Goal: Information Seeking & Learning: Learn about a topic

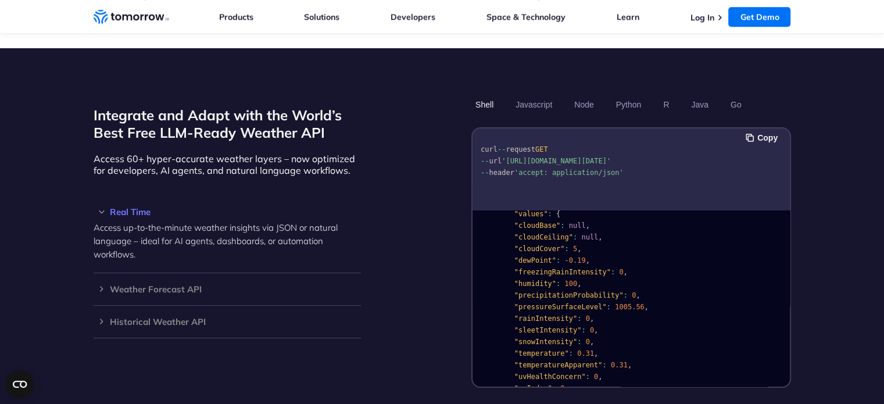
scroll to position [51, 0]
click at [527, 281] on span ""humidity"" at bounding box center [535, 285] width 42 height 8
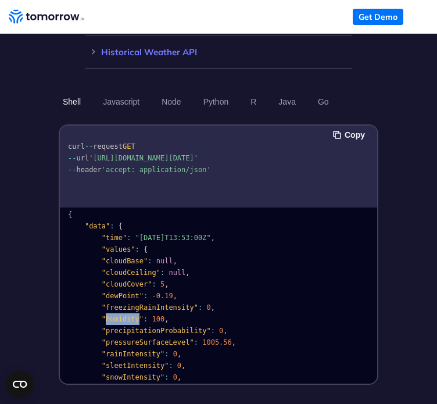
scroll to position [1134, 0]
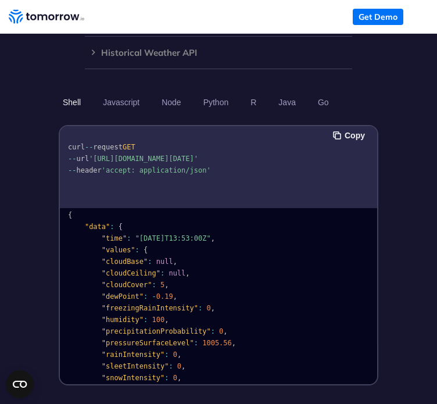
click at [156, 257] on span "null" at bounding box center [164, 261] width 17 height 8
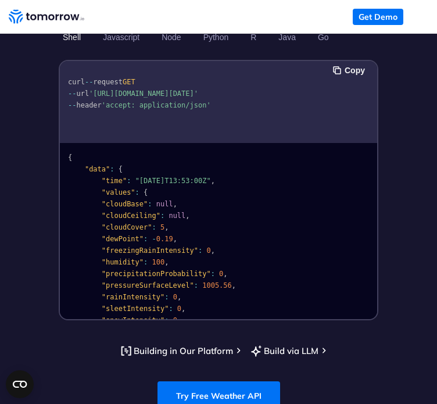
scroll to position [1198, 0]
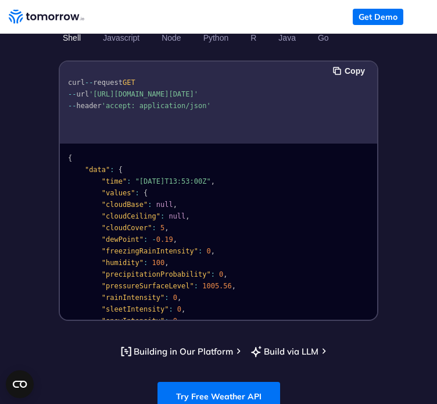
click at [115, 200] on span ""cloudBase"" at bounding box center [125, 204] width 46 height 8
copy span "cloudBase"
click at [123, 212] on span ""cloudCeiling"" at bounding box center [131, 216] width 59 height 8
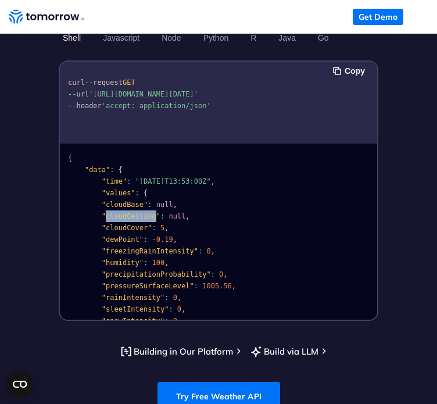
copy span "cloudCeiling"
click at [122, 224] on span ""cloudCover"" at bounding box center [127, 228] width 51 height 8
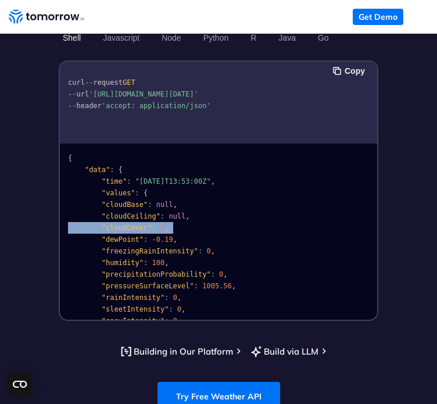
click at [122, 224] on span ""cloudCover"" at bounding box center [127, 228] width 51 height 8
click at [155, 187] on pre "{ "data" : { "time" : "2023-02-14T13:53:00Z" , "values" : { "cloudBase" : null …" at bounding box center [218, 348] width 317 height 414
click at [127, 187] on pre "{ "data" : { "time" : "2023-02-14T13:53:00Z" , "values" : { "cloudBase" : null …" at bounding box center [218, 348] width 317 height 414
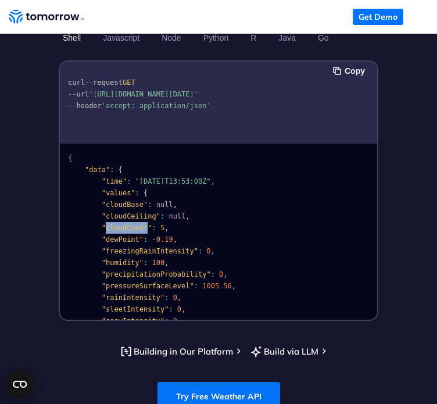
copy span "cloudCover"
click at [168, 202] on pre "{ "data" : { "time" : "2023-02-14T13:53:00Z" , "values" : { "cloudBase" : null …" at bounding box center [218, 348] width 317 height 414
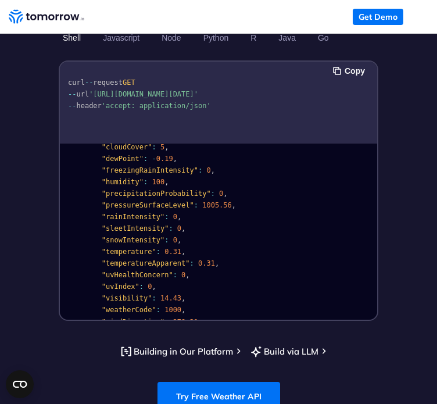
scroll to position [86, 0]
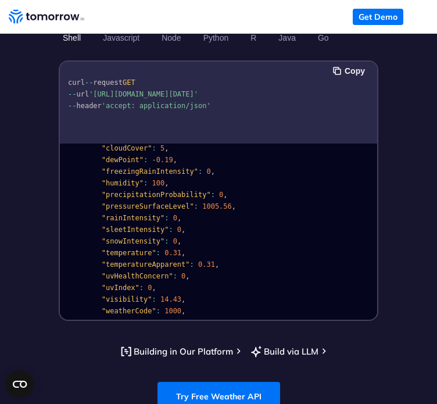
click at [117, 179] on span ""humidity"" at bounding box center [123, 183] width 42 height 8
copy span "humidity"
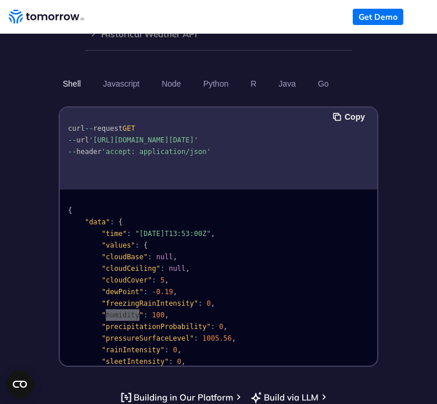
scroll to position [1152, 0]
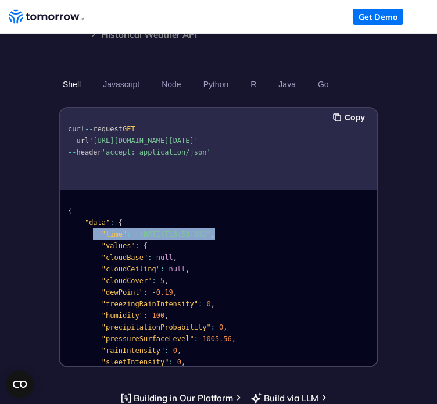
drag, startPoint x: 227, startPoint y: 201, endPoint x: 93, endPoint y: 202, distance: 133.6
click at [93, 202] on pre "{ "data" : { "time" : "2023-02-14T13:53:00Z" , "values" : { "cloudBase" : null …" at bounding box center [218, 400] width 317 height 414
click at [93, 230] on span at bounding box center [85, 234] width 34 height 8
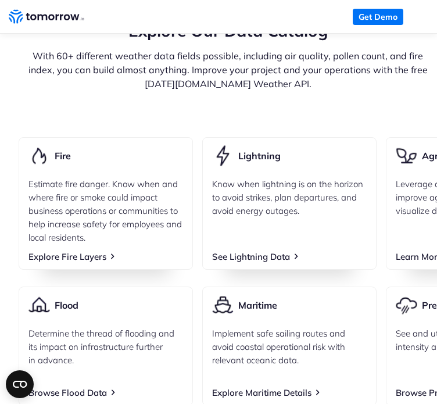
scroll to position [0, 683]
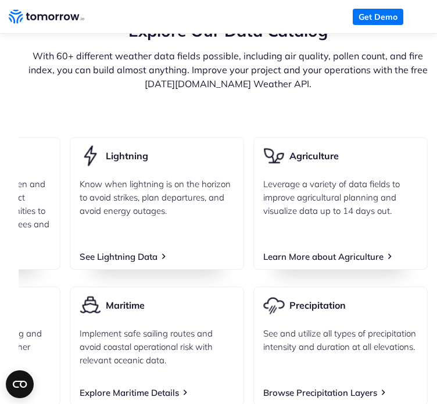
click at [329, 326] on p "See and utilize all types of precipitation intensity and duration at all elevat…" at bounding box center [340, 339] width 155 height 27
click at [328, 387] on link "Browse Precipitation Layers" at bounding box center [320, 392] width 114 height 11
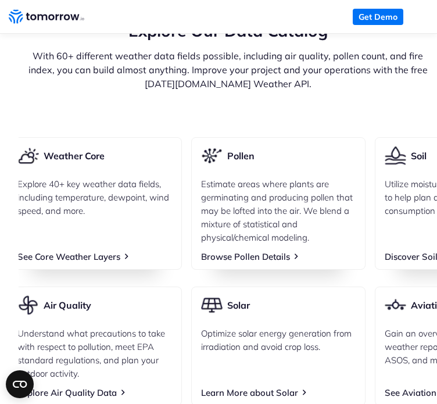
scroll to position [0, 0]
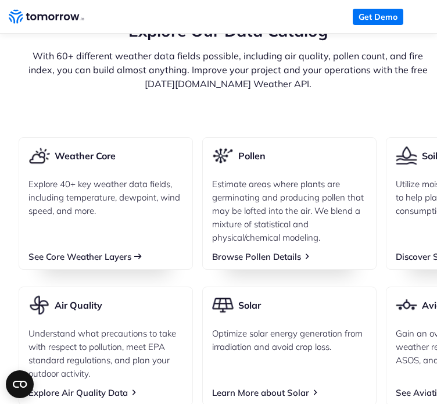
click at [98, 251] on link "See Core Weather Layers" at bounding box center [79, 256] width 103 height 11
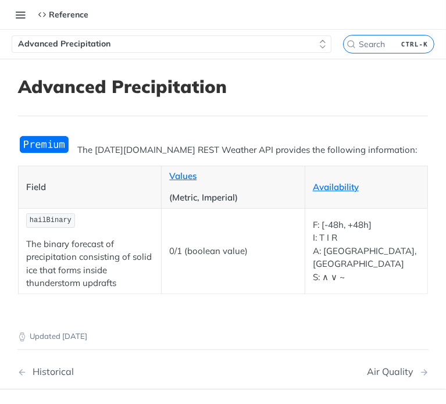
click at [259, 204] on th "Values (Metric, Imperial)" at bounding box center [232, 187] width 143 height 42
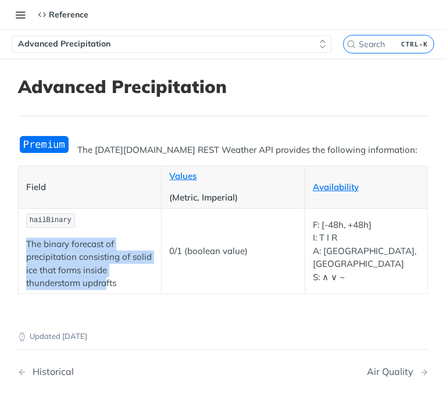
drag, startPoint x: 25, startPoint y: 239, endPoint x: 106, endPoint y: 278, distance: 89.6
click at [106, 278] on td "hailBinary The binary forecast of precipitation consisting of solid ice that fo…" at bounding box center [90, 250] width 143 height 85
click at [106, 278] on p "The binary forecast of precipitation consisting of solid ice that forms inside …" at bounding box center [89, 264] width 127 height 52
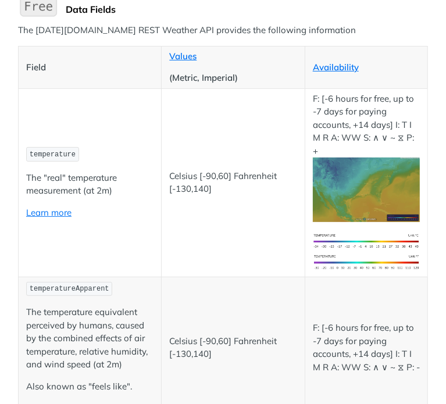
scroll to position [161, 0]
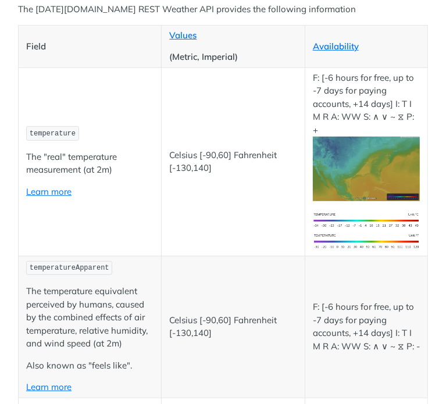
click at [48, 130] on span "temperature" at bounding box center [53, 134] width 46 height 8
copy span "temperature"
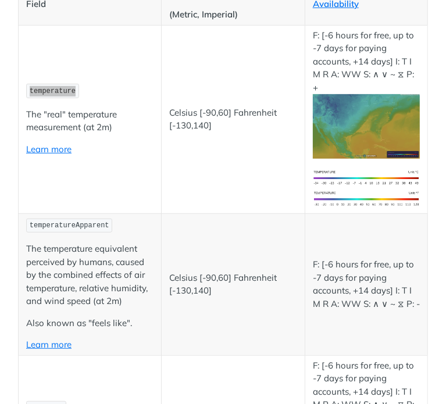
scroll to position [203, 0]
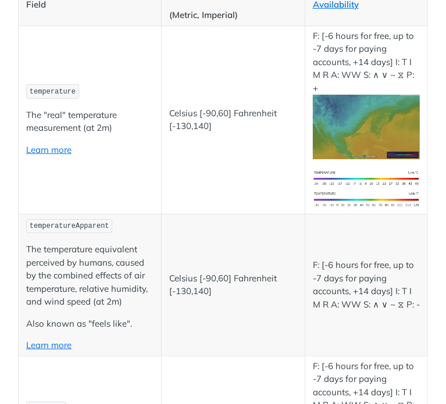
click at [67, 249] on p "The temperature equivalent perceived by humans, caused by the combined effects …" at bounding box center [89, 276] width 127 height 66
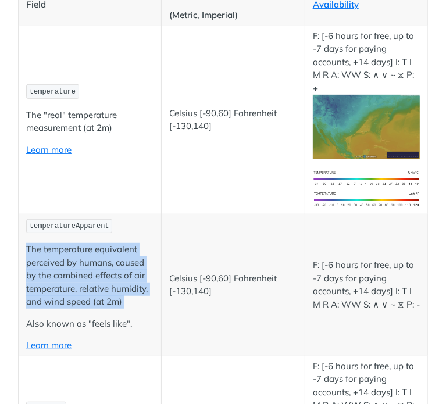
click at [67, 249] on p "The temperature equivalent perceived by humans, caused by the combined effects …" at bounding box center [89, 276] width 127 height 66
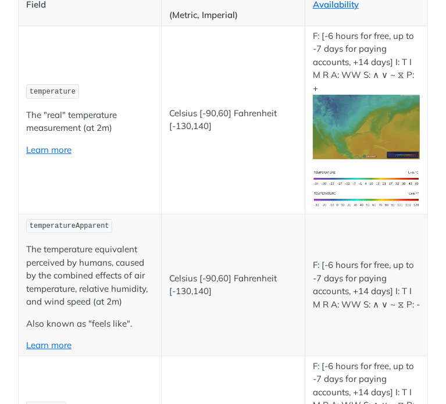
scroll to position [121, 0]
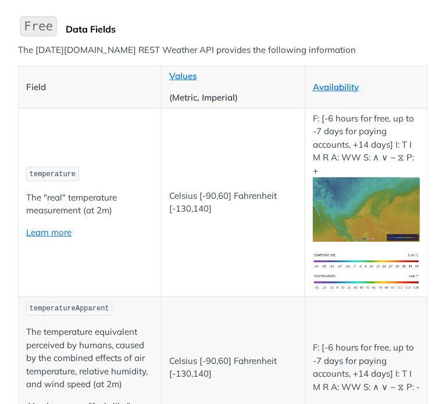
click at [116, 243] on td "temperature The "real" temperature measurement (at 2m) Learn more" at bounding box center [90, 202] width 143 height 188
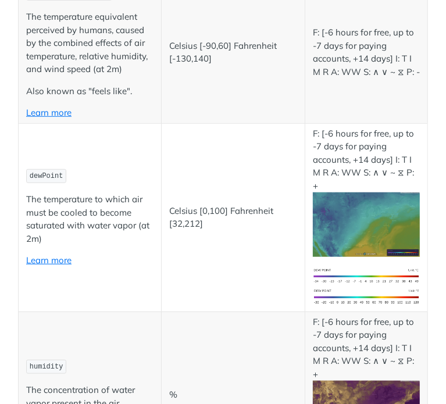
scroll to position [435, 0]
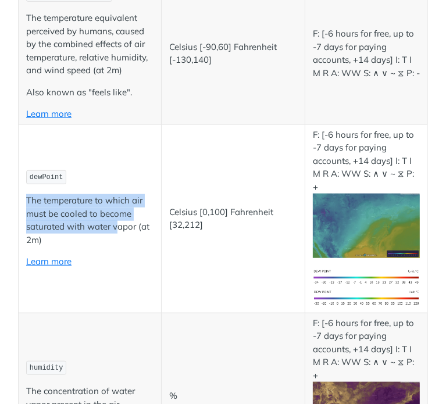
drag, startPoint x: 24, startPoint y: 173, endPoint x: 116, endPoint y: 204, distance: 96.8
click at [116, 204] on td "dewPoint The temperature to which air must be cooled to become saturated with w…" at bounding box center [90, 218] width 143 height 188
click at [116, 204] on p "The temperature to which air must be cooled to become saturated with water vapo…" at bounding box center [89, 220] width 127 height 52
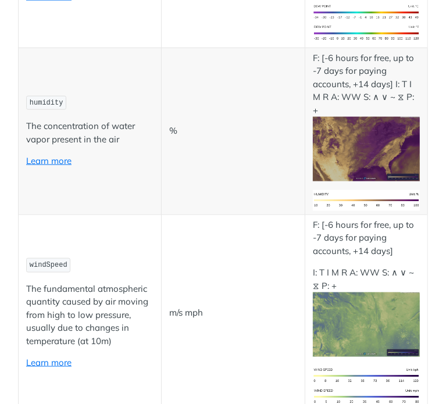
scroll to position [712, 0]
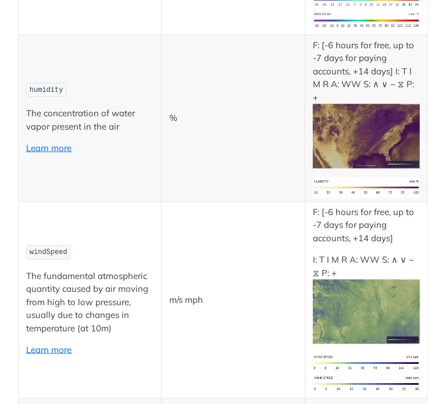
click at [40, 248] on span "windSpeed" at bounding box center [49, 252] width 38 height 8
copy span "windSpeed"
click at [189, 261] on td "m/s mph" at bounding box center [232, 300] width 143 height 197
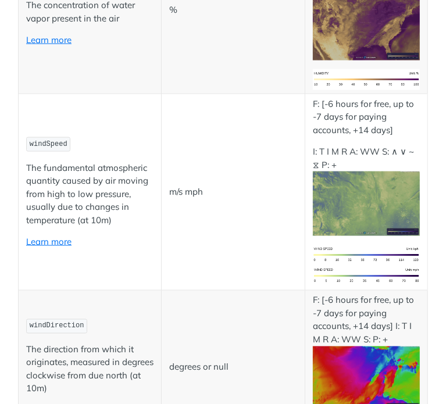
click at [58, 322] on span "windDirection" at bounding box center [57, 326] width 55 height 8
copy span "windDirection"
click at [229, 290] on td "degrees or null" at bounding box center [232, 367] width 143 height 154
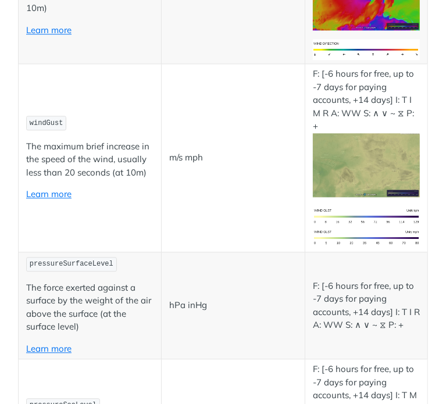
scroll to position [1201, 0]
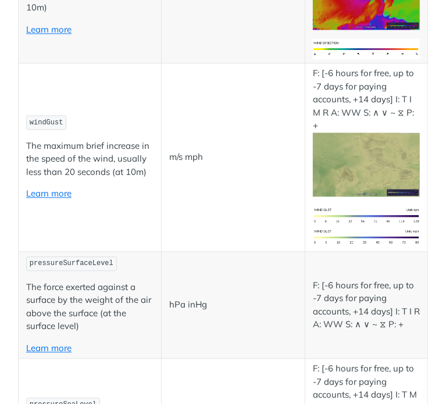
click at [84, 259] on span "pressureSurfaceLevel" at bounding box center [72, 263] width 84 height 8
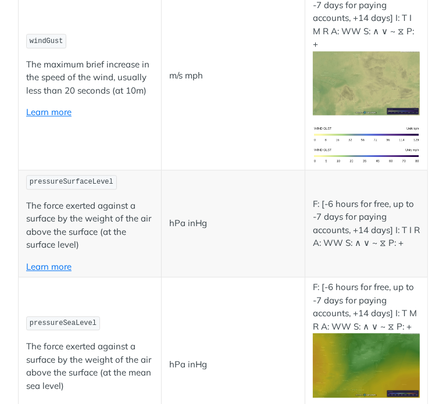
scroll to position [1291, 0]
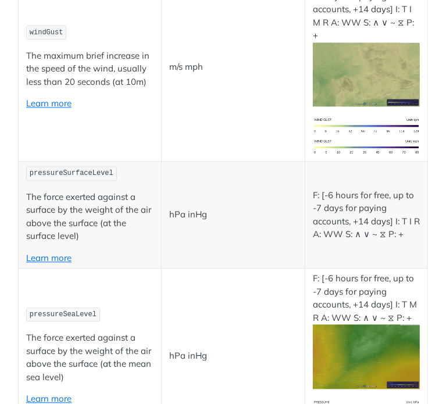
click at [65, 310] on span "pressureSeaLevel" at bounding box center [63, 314] width 67 height 8
click at [72, 331] on p "The force exerted against a surface by the weight of the air above the surface …" at bounding box center [89, 357] width 127 height 52
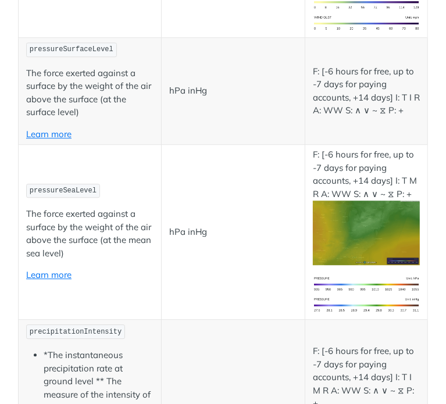
scroll to position [1416, 0]
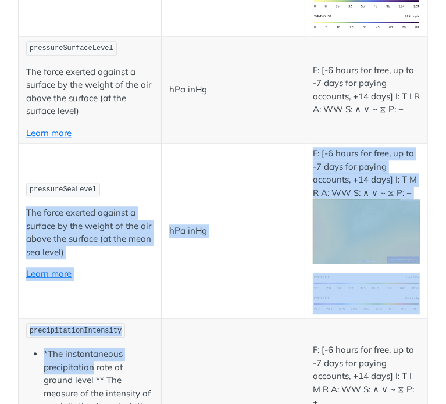
drag, startPoint x: 92, startPoint y: 297, endPoint x: 121, endPoint y: 79, distance: 219.8
click at [149, 143] on td "pressureSeaLevel The force exerted against a surface by the weight of the air a…" at bounding box center [90, 230] width 143 height 175
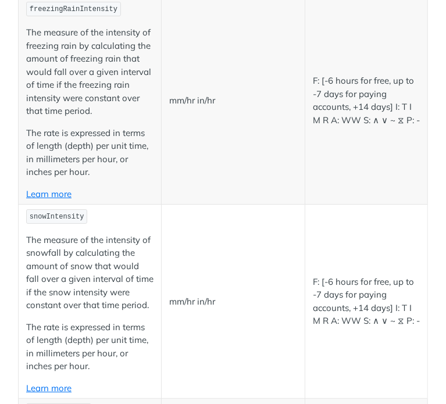
scroll to position [2191, 0]
click at [89, 234] on p "The measure of the intensity of snowfall by calculating the amount of snow that…" at bounding box center [89, 273] width 127 height 78
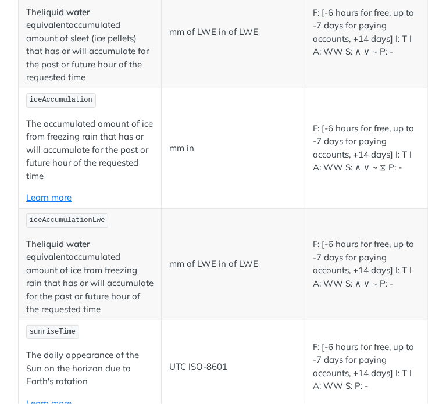
scroll to position [3978, 0]
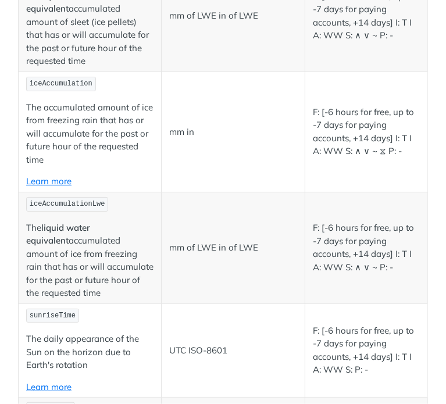
click at [63, 311] on span "sunriseTime" at bounding box center [53, 315] width 46 height 8
copy span "sunriseTime"
click at [46, 403] on span "sunsetTime" at bounding box center [51, 409] width 42 height 8
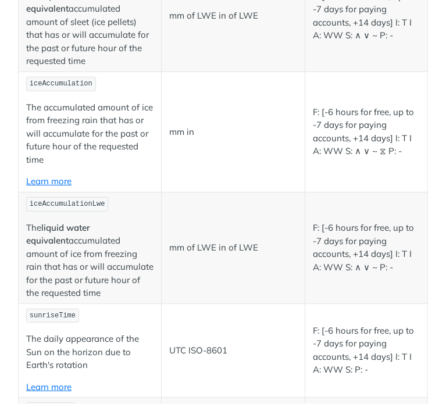
copy span "sunsetTime"
click at [268, 344] on p "UTC ISO-8601" at bounding box center [232, 350] width 127 height 13
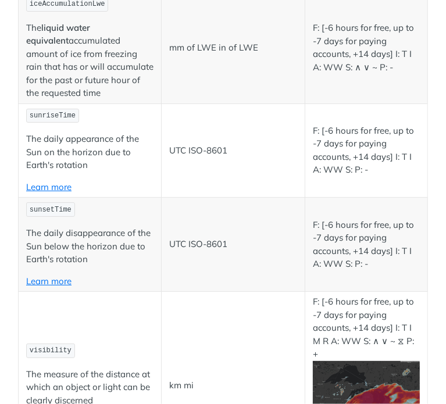
scroll to position [4178, 0]
click at [47, 343] on code "visibility" at bounding box center [50, 350] width 49 height 15
copy span "visibility"
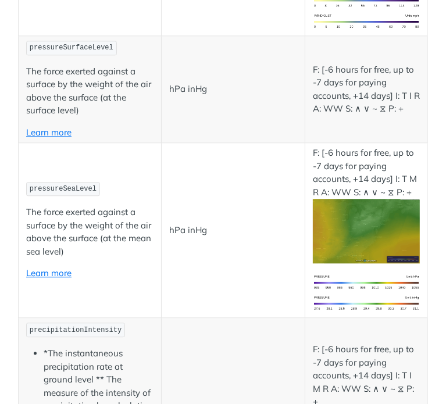
scroll to position [1416, 0]
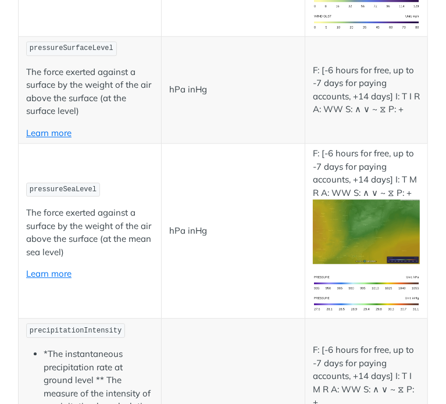
click at [58, 185] on span "pressureSeaLevel" at bounding box center [63, 189] width 67 height 8
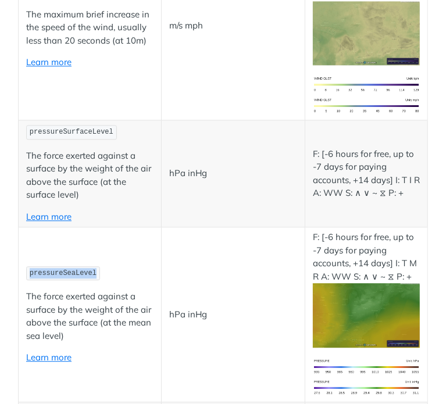
scroll to position [1324, 0]
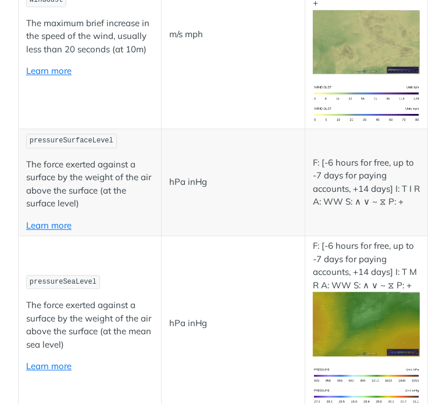
click at [46, 219] on p "Learn more" at bounding box center [89, 225] width 127 height 13
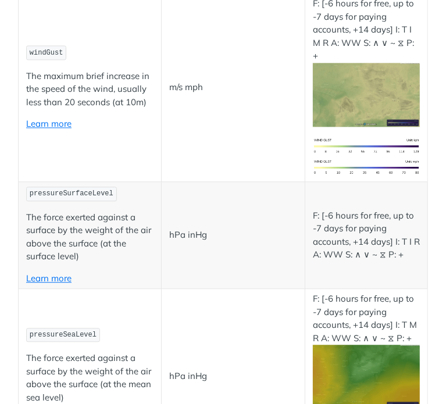
scroll to position [1211, 0]
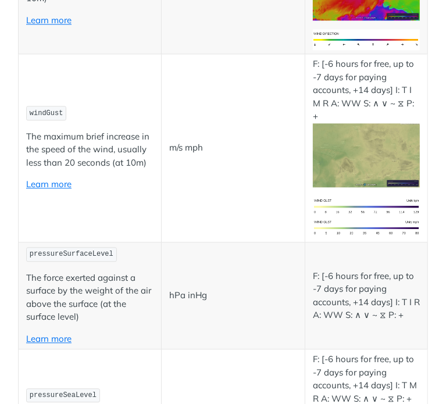
click at [38, 250] on span "pressureSurfaceLevel" at bounding box center [72, 254] width 84 height 8
copy span "pressureSurfaceLevel"
click at [153, 242] on td "pressureSurfaceLevel The force exerted against a surface by the weight of the a…" at bounding box center [90, 295] width 143 height 107
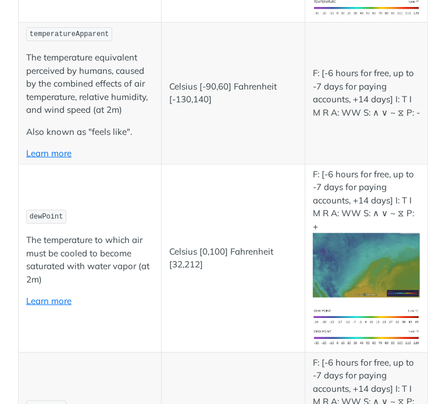
scroll to position [399, 0]
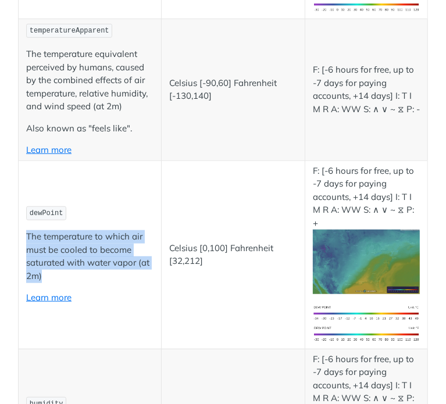
drag, startPoint x: 26, startPoint y: 209, endPoint x: 116, endPoint y: 253, distance: 100.8
click at [116, 253] on td "dewPoint The temperature to which air must be cooled to become saturated with w…" at bounding box center [90, 254] width 143 height 188
click at [116, 253] on p "The temperature to which air must be cooled to become saturated with water vapo…" at bounding box center [89, 256] width 127 height 52
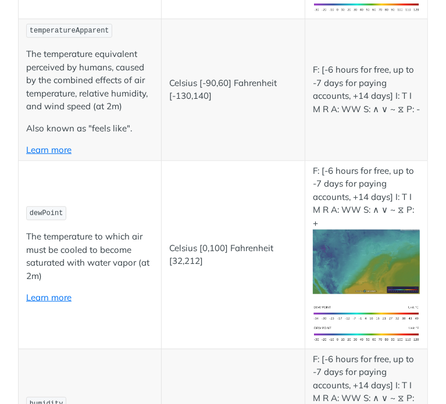
click at [325, 182] on p "F: [-6 hours for free, up to -7 days for paying accounts, +14 days] I: T I M R …" at bounding box center [366, 229] width 107 height 130
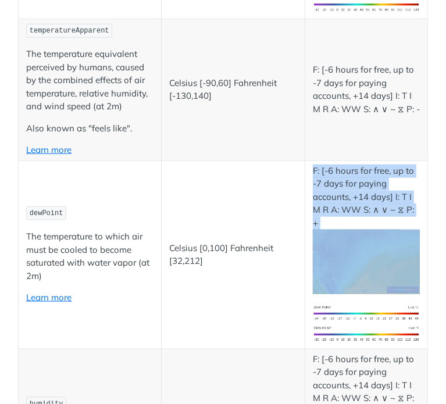
click at [325, 182] on p "F: [-6 hours for free, up to -7 days for paying accounts, +14 days] I: T I M R …" at bounding box center [366, 229] width 107 height 130
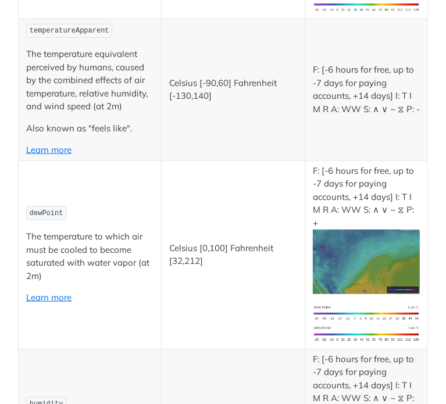
click at [256, 190] on td "Celsius [0,100] Fahrenheit [32,212]" at bounding box center [232, 254] width 143 height 188
click at [138, 230] on p "The temperature to which air must be cooled to become saturated with water vapo…" at bounding box center [89, 256] width 127 height 52
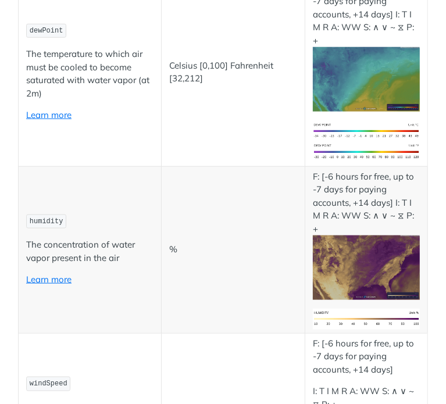
scroll to position [581, 0]
click at [138, 238] on p "The concentration of water vapor present in the air" at bounding box center [89, 251] width 127 height 26
click at [48, 238] on p "The concentration of water vapor present in the air" at bounding box center [89, 251] width 127 height 26
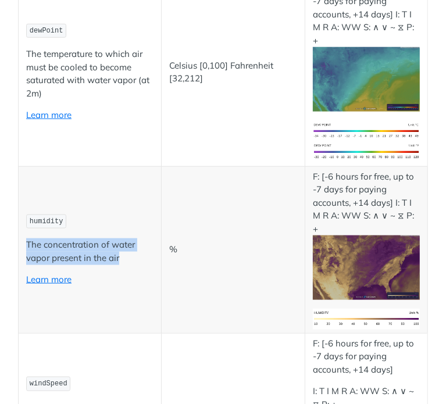
click at [48, 238] on p "The concentration of water vapor present in the air" at bounding box center [89, 251] width 127 height 26
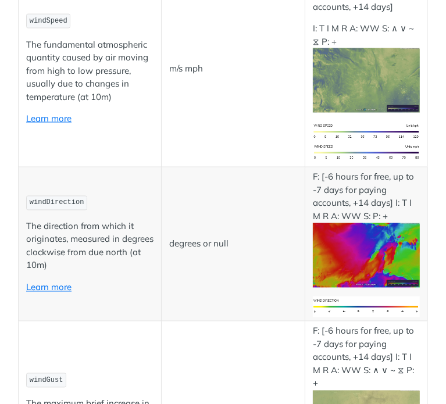
scroll to position [953, 0]
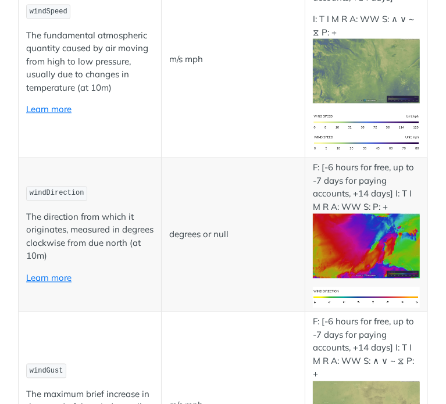
click at [93, 211] on p "The direction from which it originates, measured in degrees clockwise from due …" at bounding box center [89, 237] width 127 height 52
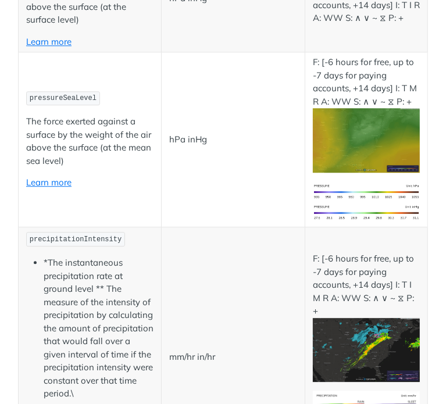
scroll to position [1538, 0]
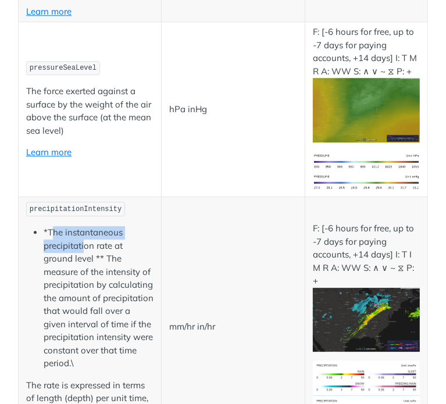
drag, startPoint x: 51, startPoint y: 163, endPoint x: 82, endPoint y: 174, distance: 33.6
click at [82, 226] on li "*The instantaneous precipitation rate at ground level ** The measure of the int…" at bounding box center [99, 298] width 110 height 144
drag, startPoint x: 47, startPoint y: 164, endPoint x: 112, endPoint y: 188, distance: 68.5
click at [112, 226] on li "*The instantaneous precipitation rate at ground level ** The measure of the int…" at bounding box center [99, 298] width 110 height 144
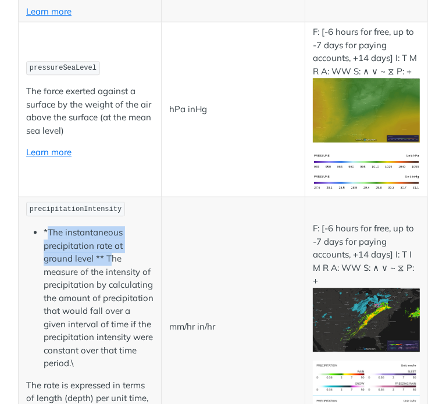
click at [112, 226] on li "*The instantaneous precipitation rate at ground level ** The measure of the int…" at bounding box center [99, 298] width 110 height 144
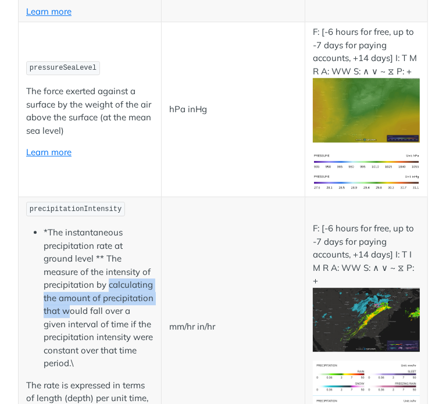
drag, startPoint x: 41, startPoint y: 229, endPoint x: 123, endPoint y: 238, distance: 82.9
click at [123, 238] on ul "*The instantaneous precipitation rate at ground level ** The measure of the int…" at bounding box center [89, 298] width 127 height 144
click at [123, 238] on li "*The instantaneous precipitation rate at ground level ** The measure of the int…" at bounding box center [99, 298] width 110 height 144
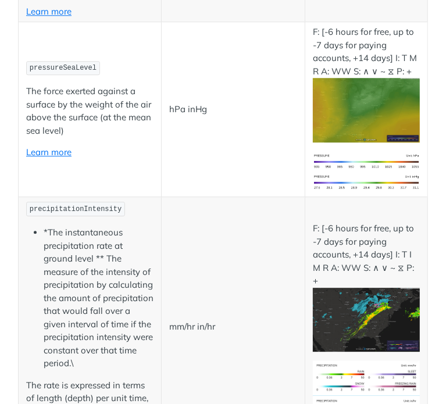
click at [123, 238] on li "*The instantaneous precipitation rate at ground level ** The measure of the int…" at bounding box center [99, 298] width 110 height 144
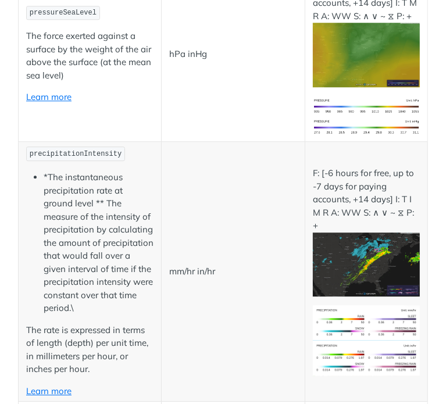
scroll to position [1593, 0]
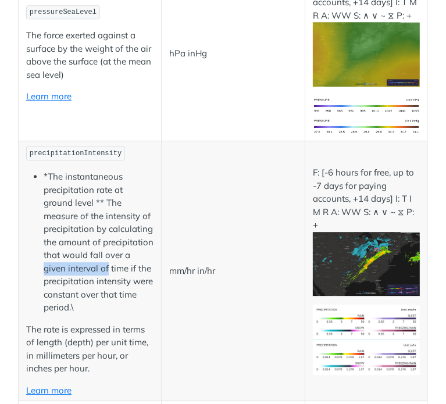
drag, startPoint x: 85, startPoint y: 202, endPoint x: 148, endPoint y: 199, distance: 63.4
click at [148, 199] on li "*The instantaneous precipitation rate at ground level ** The measure of the int…" at bounding box center [99, 242] width 110 height 144
click at [175, 264] on p "mm/hr in/hr" at bounding box center [232, 270] width 127 height 13
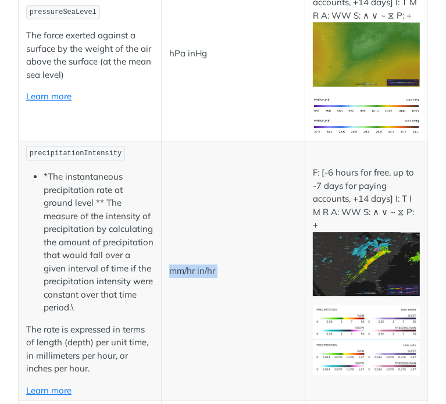
click at [175, 264] on p "mm/hr in/hr" at bounding box center [232, 270] width 127 height 13
click at [80, 222] on li "*The instantaneous precipitation rate at ground level ** The measure of the int…" at bounding box center [99, 242] width 110 height 144
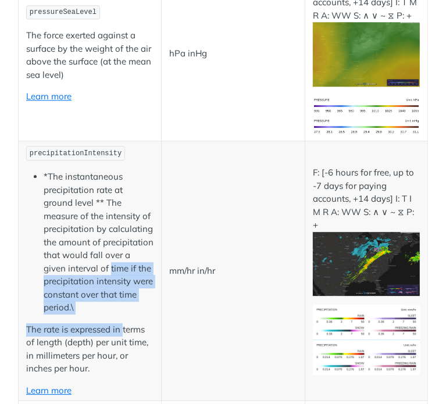
drag, startPoint x: 39, startPoint y: 211, endPoint x: 123, endPoint y: 243, distance: 90.3
click at [123, 243] on td "precipitationIntensity *The instantaneous precipitation rate at ground level **…" at bounding box center [90, 271] width 143 height 260
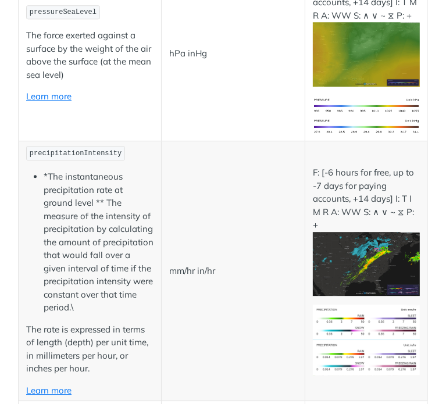
click at [94, 225] on li "*The instantaneous precipitation rate at ground level ** The measure of the int…" at bounding box center [99, 242] width 110 height 144
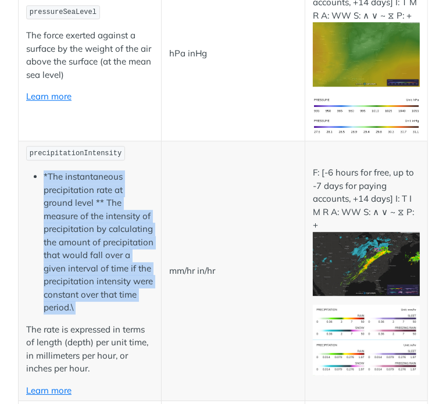
click at [94, 225] on li "*The instantaneous precipitation rate at ground level ** The measure of the int…" at bounding box center [99, 242] width 110 height 144
click at [85, 234] on li "*The instantaneous precipitation rate at ground level ** The measure of the int…" at bounding box center [99, 242] width 110 height 144
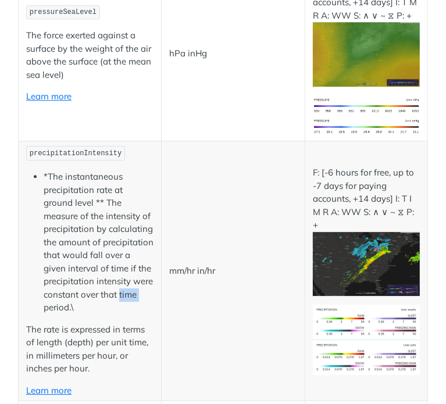
click at [85, 234] on li "*The instantaneous precipitation rate at ground level ** The measure of the int…" at bounding box center [99, 242] width 110 height 144
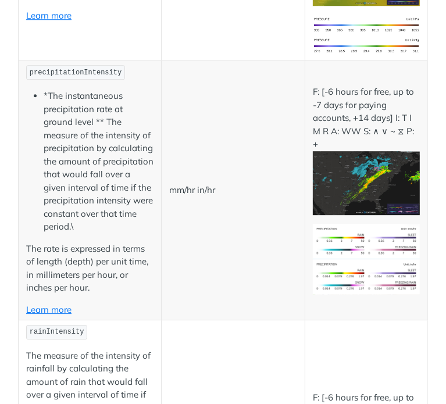
scroll to position [1677, 0]
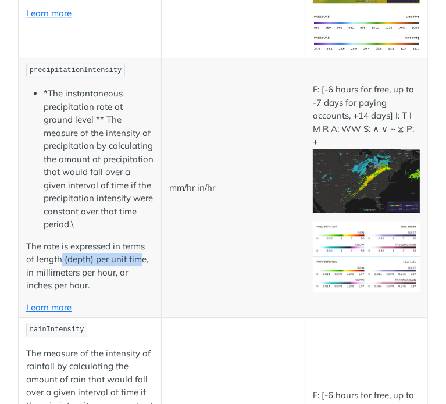
drag, startPoint x: 60, startPoint y: 186, endPoint x: 139, endPoint y: 194, distance: 79.4
click at [139, 240] on p "The rate is expressed in terms of length (depth) per unit time, in millimeters …" at bounding box center [89, 266] width 127 height 52
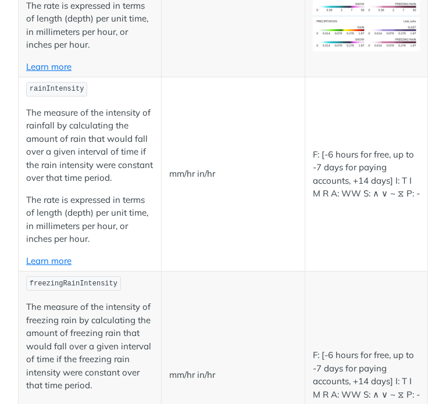
scroll to position [1916, 0]
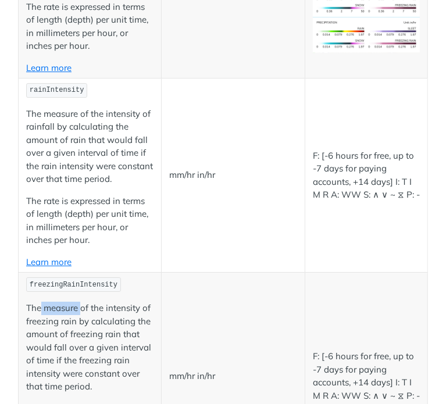
drag, startPoint x: 41, startPoint y: 236, endPoint x: 82, endPoint y: 238, distance: 41.3
click at [82, 301] on p "The measure of the intensity of freezing rain by calculating the amount of free…" at bounding box center [89, 347] width 127 height 92
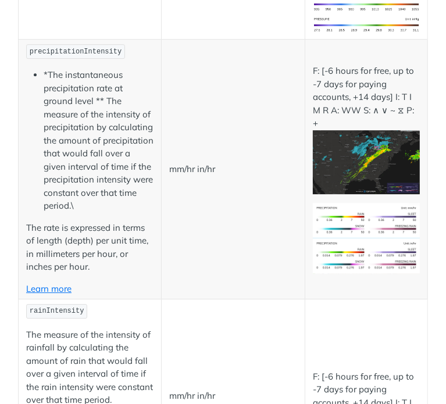
scroll to position [1589, 0]
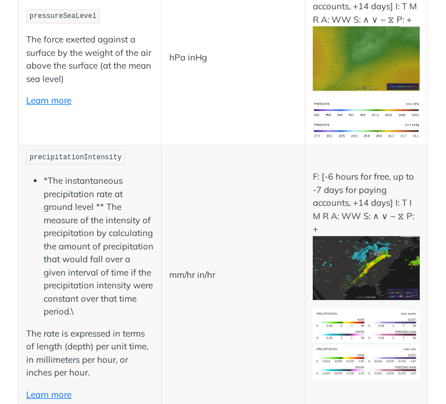
click at [64, 153] on span "precipitationIntensity" at bounding box center [76, 157] width 92 height 8
copy span "precipitationIntensity"
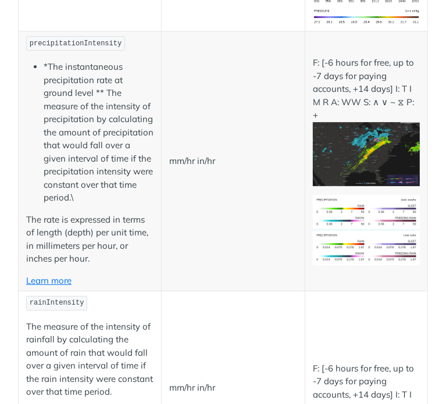
click at [100, 320] on p "The measure of the intensity of rainfall by calculating the amount of rain that…" at bounding box center [89, 359] width 127 height 78
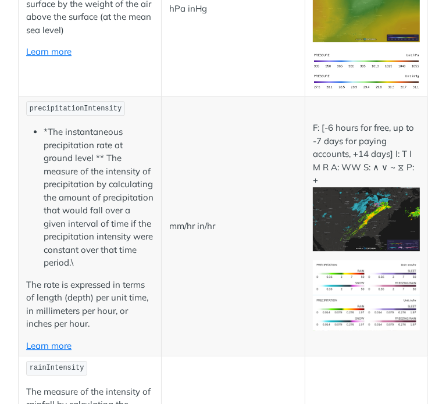
scroll to position [1636, 0]
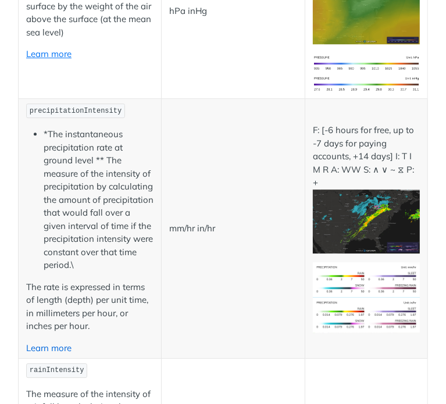
click at [57, 342] on link "Learn more" at bounding box center [48, 347] width 45 height 11
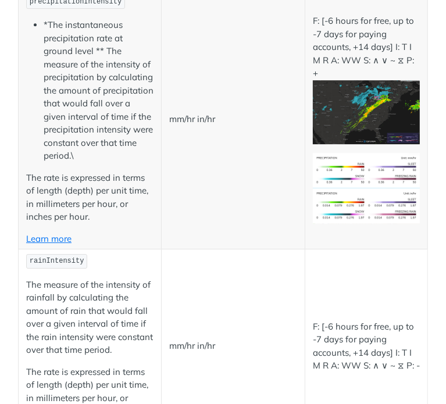
scroll to position [1752, 0]
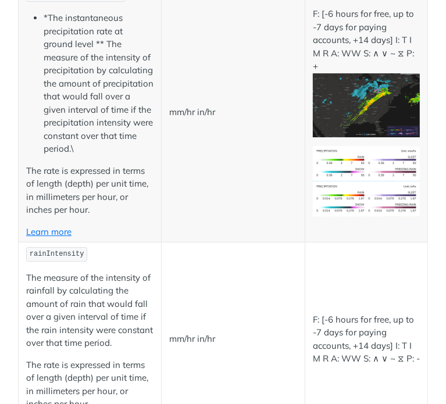
click at [51, 250] on span "rainIntensity" at bounding box center [57, 254] width 55 height 8
copy span "rainIntensity"
click at [102, 358] on p "The rate is expressed in terms of length (depth) per unit time, in millimeters …" at bounding box center [89, 384] width 127 height 52
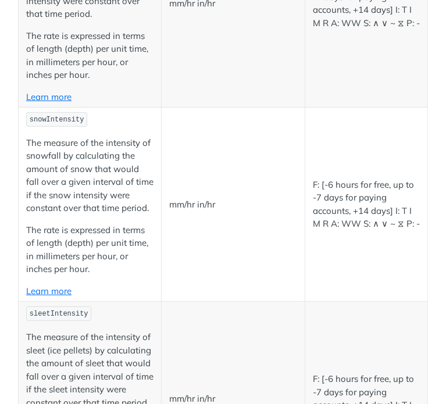
scroll to position [2288, 0]
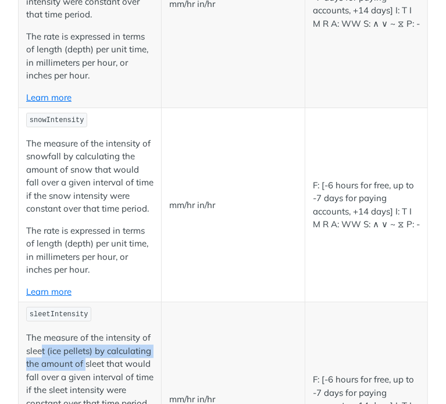
drag, startPoint x: 42, startPoint y: 274, endPoint x: 86, endPoint y: 288, distance: 45.9
click at [86, 331] on p "The measure of the intensity of sleet (ice pellets) by calculating the amount o…" at bounding box center [89, 370] width 127 height 78
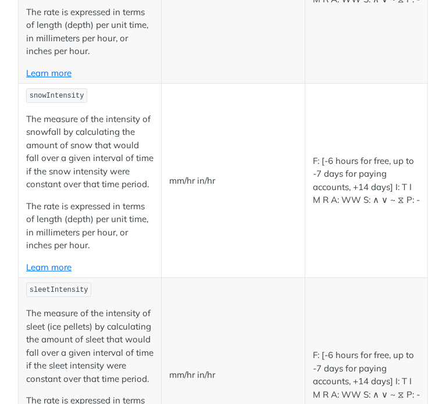
scroll to position [2314, 0]
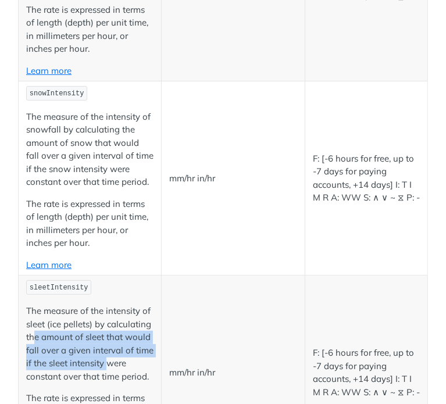
drag, startPoint x: 33, startPoint y: 264, endPoint x: 125, endPoint y: 290, distance: 95.8
click at [125, 304] on p "The measure of the intensity of sleet (ice pellets) by calculating the amount o…" at bounding box center [89, 343] width 127 height 78
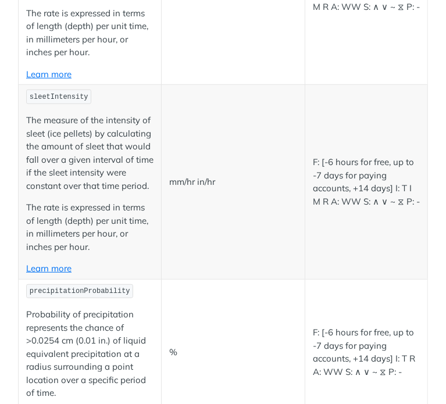
scroll to position [2504, 0]
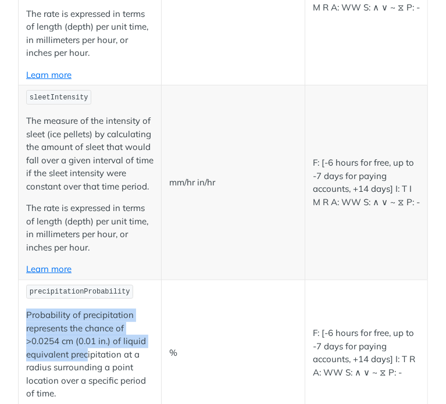
drag, startPoint x: 26, startPoint y: 242, endPoint x: 88, endPoint y: 283, distance: 74.6
click at [88, 308] on p "Probability of precipitation represents the chance of >0.0254 cm (0.01 in.) of …" at bounding box center [89, 354] width 127 height 92
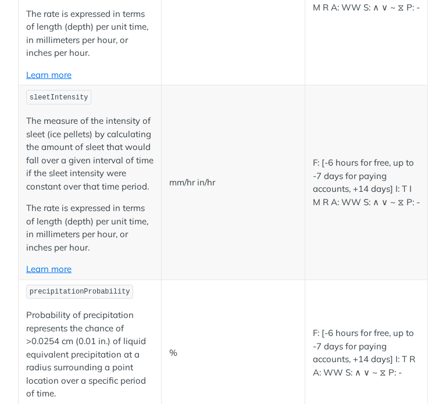
click at [88, 308] on p "Probability of precipitation represents the chance of >0.0254 cm (0.01 in.) of …" at bounding box center [89, 354] width 127 height 92
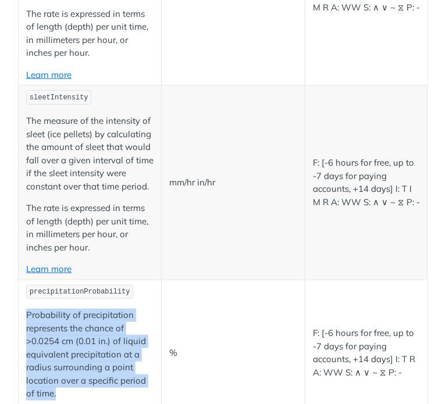
click at [88, 308] on p "Probability of precipitation represents the chance of >0.0254 cm (0.01 in.) of …" at bounding box center [89, 354] width 127 height 92
click at [77, 322] on p "Probability of precipitation represents the chance of >0.0254 cm (0.01 in.) of …" at bounding box center [89, 354] width 127 height 92
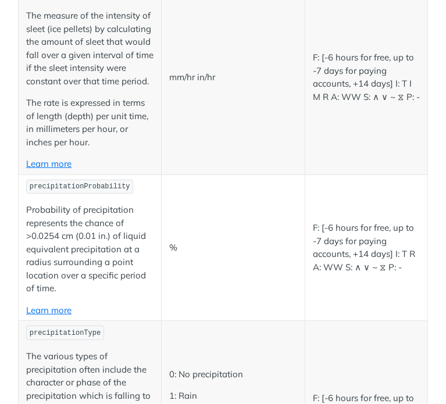
scroll to position [2663, 0]
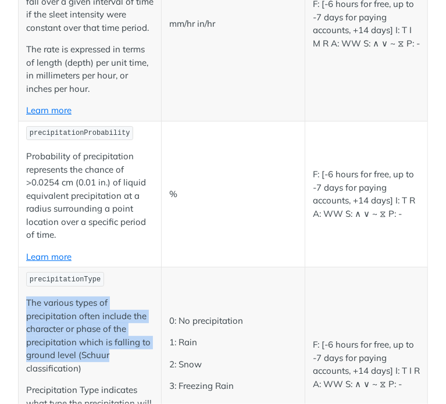
drag, startPoint x: 23, startPoint y: 228, endPoint x: 155, endPoint y: 283, distance: 142.4
click at [155, 283] on td "precipitationType The various types of precipitation often include the characte…" at bounding box center [90, 364] width 143 height 194
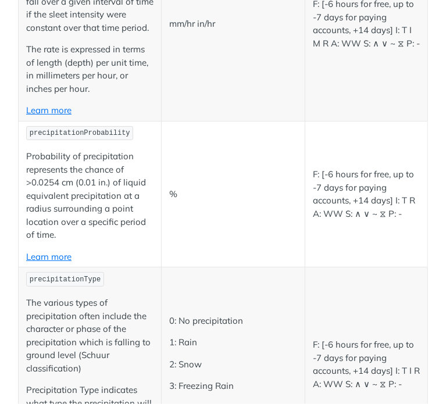
scroll to position [2693, 0]
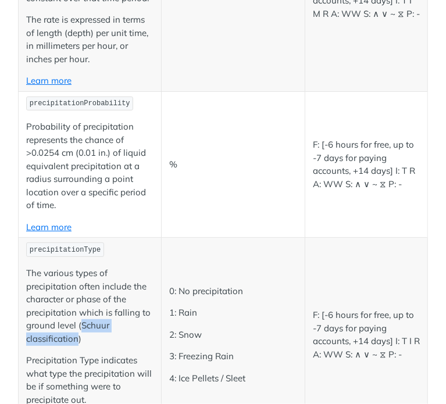
drag, startPoint x: 81, startPoint y: 254, endPoint x: 78, endPoint y: 264, distance: 10.7
click at [78, 267] on p "The various types of precipitation often include the character or phase of the …" at bounding box center [89, 306] width 127 height 78
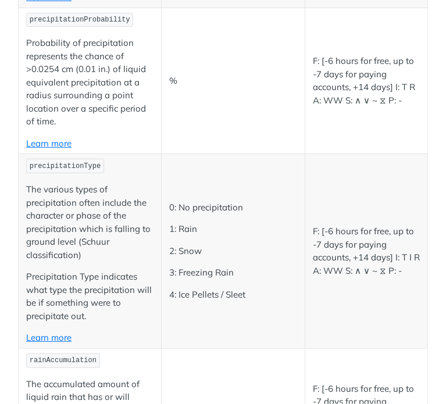
scroll to position [2776, 0]
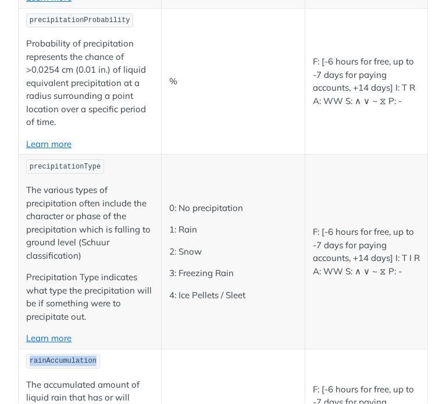
drag, startPoint x: 28, startPoint y: 292, endPoint x: 91, endPoint y: 289, distance: 62.8
click at [91, 354] on code "rainAccumulation" at bounding box center [63, 361] width 74 height 15
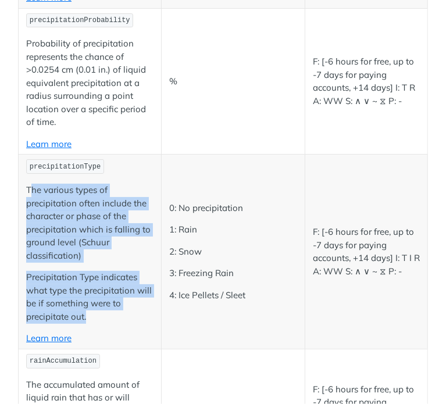
drag, startPoint x: 109, startPoint y: 246, endPoint x: 29, endPoint y: 94, distance: 171.2
click at [29, 155] on td "precipitationType The various types of precipitation often include the characte…" at bounding box center [90, 252] width 143 height 194
click at [30, 163] on span "precipitationType" at bounding box center [65, 167] width 71 height 8
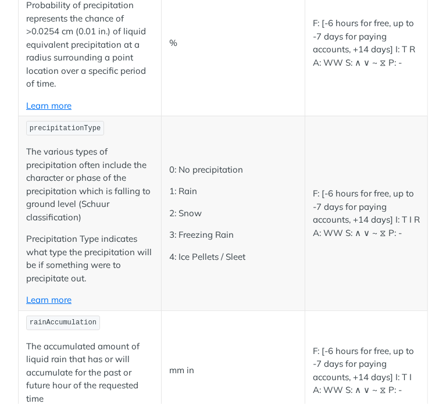
scroll to position [2814, 0]
click at [40, 318] on span "rainAccumulation" at bounding box center [63, 322] width 67 height 8
click at [54, 340] on p "The accumulated amount of liquid rain that has or will accumulate for the past …" at bounding box center [89, 373] width 127 height 66
click at [42, 318] on span "rainAccumulation" at bounding box center [63, 322] width 67 height 8
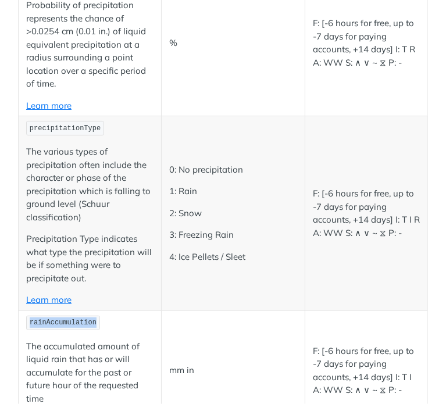
click at [42, 318] on span "rainAccumulation" at bounding box center [63, 322] width 67 height 8
drag, startPoint x: 24, startPoint y: 274, endPoint x: 64, endPoint y: 272, distance: 39.5
click at [64, 310] on td "rainAccumulation The accumulated amount of liquid rain that has or will accumul…" at bounding box center [90, 370] width 143 height 120
click at [64, 340] on p "The accumulated amount of liquid rain that has or will accumulate for the past …" at bounding box center [89, 373] width 127 height 66
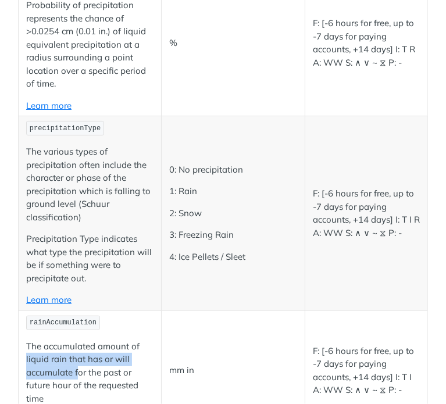
drag, startPoint x: 24, startPoint y: 285, endPoint x: 78, endPoint y: 299, distance: 55.2
click at [78, 310] on td "rainAccumulation The accumulated amount of liquid rain that has or will accumul…" at bounding box center [90, 370] width 143 height 120
click at [78, 340] on p "The accumulated amount of liquid rain that has or will accumulate for the past …" at bounding box center [89, 373] width 127 height 66
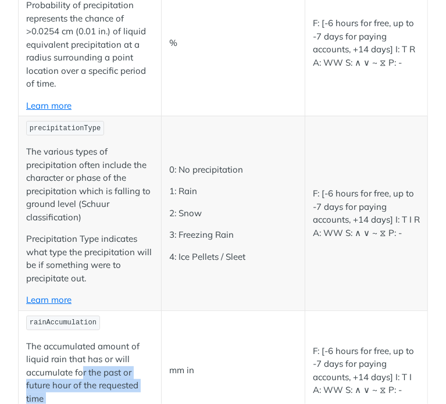
drag, startPoint x: 95, startPoint y: 336, endPoint x: 81, endPoint y: 295, distance: 43.5
click at [81, 310] on td "rainAccumulation The accumulated amount of liquid rain that has or will accumul…" at bounding box center [90, 370] width 143 height 120
click at [81, 340] on p "The accumulated amount of liquid rain that has or will accumulate for the past …" at bounding box center [89, 373] width 127 height 66
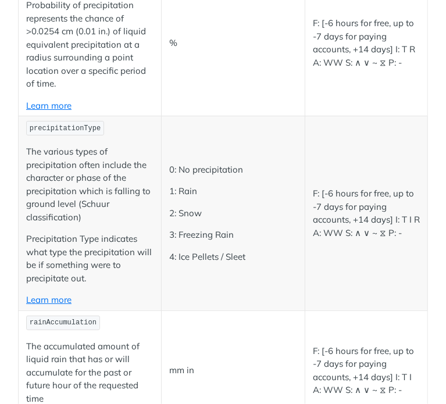
scroll to position [2769, 0]
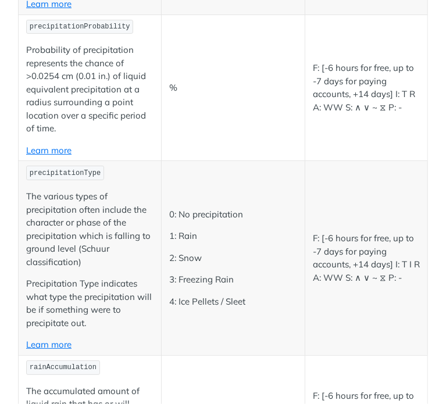
click at [64, 169] on span "precipitationType" at bounding box center [65, 173] width 71 height 8
copy span "precipitationType"
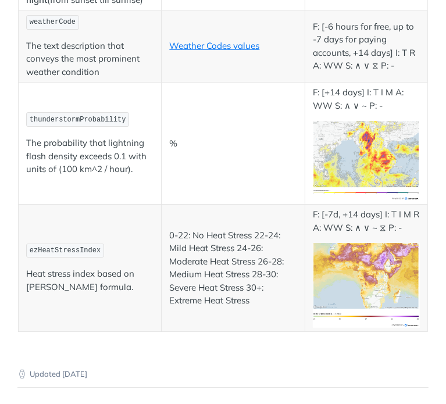
scroll to position [6459, 0]
click at [353, 403] on div "Probabilistic Forecasting" at bounding box center [362, 409] width 113 height 11
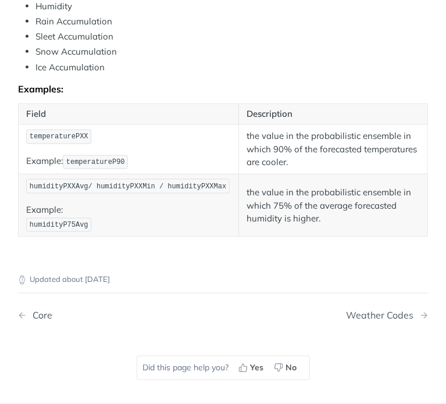
scroll to position [751, 0]
click at [67, 134] on span "temperaturePXX" at bounding box center [59, 136] width 59 height 8
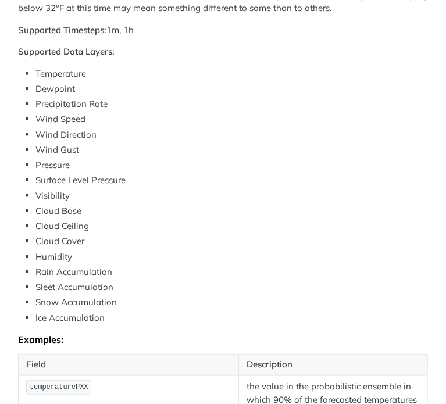
scroll to position [501, 0]
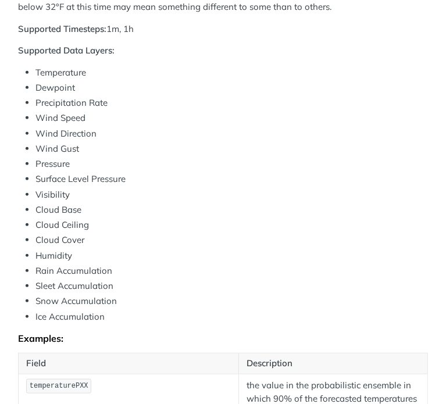
click at [44, 105] on li "Precipitation Rate" at bounding box center [231, 102] width 392 height 13
click at [117, 151] on li "Wind Gust" at bounding box center [231, 148] width 392 height 13
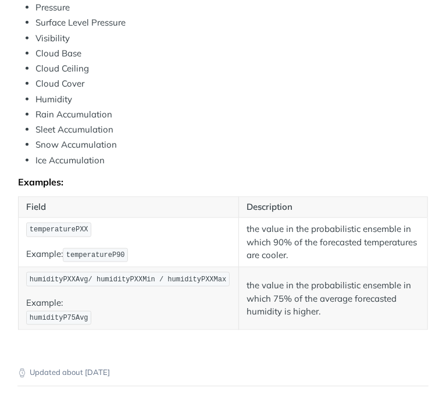
scroll to position [657, 0]
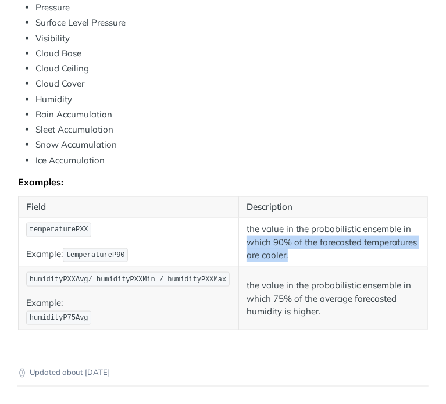
drag, startPoint x: 238, startPoint y: 237, endPoint x: 396, endPoint y: 256, distance: 159.7
click at [396, 256] on td "the value in the probabilistic ensemble in which 90% of the forecasted temperat…" at bounding box center [333, 242] width 189 height 50
click at [396, 256] on p "the value in the probabilistic ensemble in which 90% of the forecasted temperat…" at bounding box center [332, 242] width 173 height 40
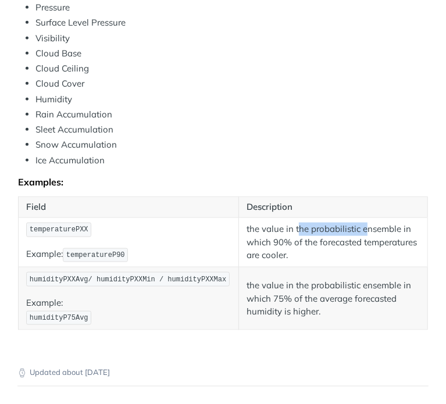
drag, startPoint x: 295, startPoint y: 227, endPoint x: 360, endPoint y: 232, distance: 65.2
click at [360, 232] on p "the value in the probabilistic ensemble in which 90% of the forecasted temperat…" at bounding box center [332, 242] width 173 height 40
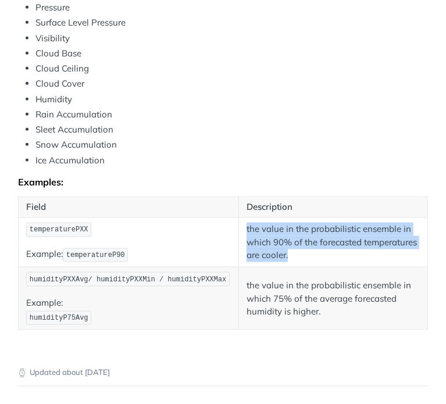
click at [360, 232] on p "the value in the probabilistic ensemble in which 90% of the forecasted temperat…" at bounding box center [332, 242] width 173 height 40
click at [361, 248] on p "the value in the probabilistic ensemble in which 90% of the forecasted temperat…" at bounding box center [332, 242] width 173 height 40
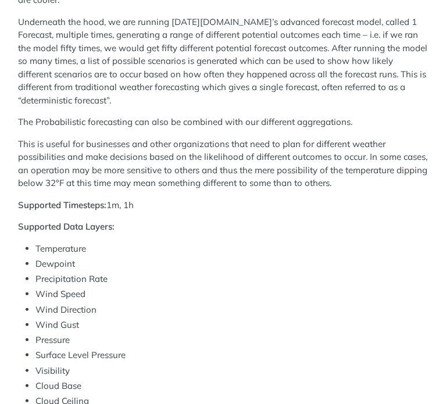
scroll to position [0, 0]
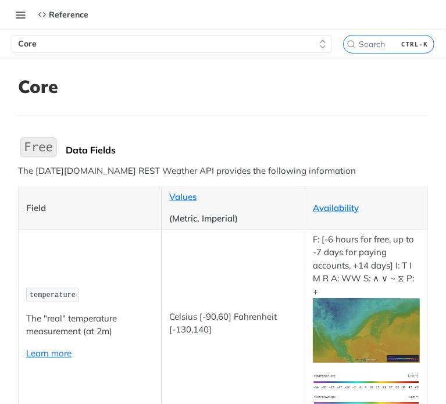
click at [315, 37] on button "Core" at bounding box center [172, 43] width 320 height 17
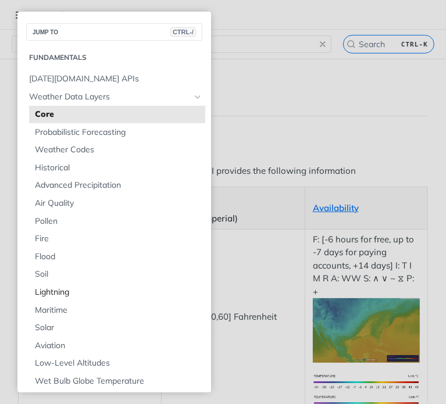
click at [49, 292] on span "Lightning" at bounding box center [118, 292] width 167 height 12
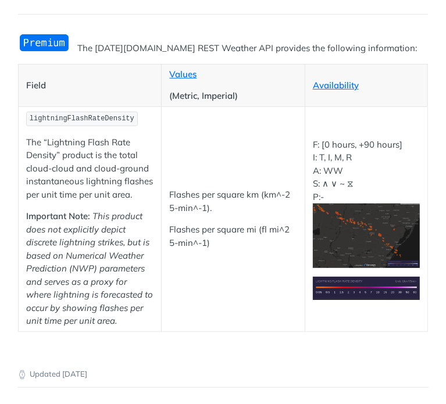
scroll to position [101, 0]
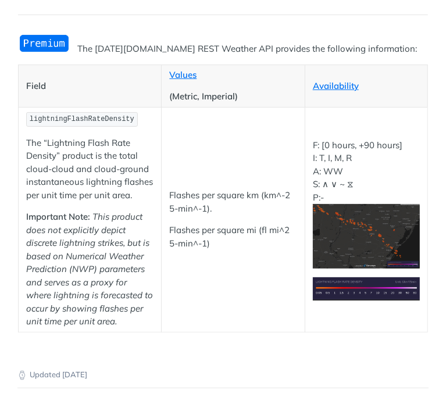
click at [25, 148] on td "lightningFlashRateDensity The “Lightning Flash Rate Density” product is the tot…" at bounding box center [90, 219] width 143 height 225
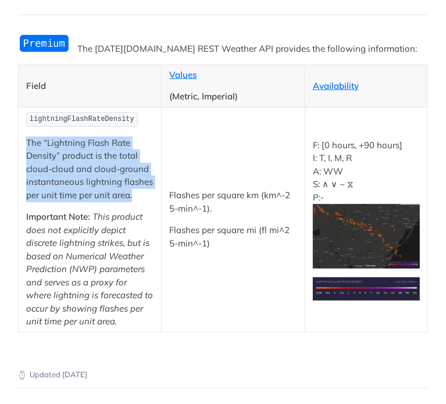
drag, startPoint x: 25, startPoint y: 148, endPoint x: 84, endPoint y: 213, distance: 88.0
click at [84, 213] on td "lightningFlashRateDensity The “Lightning Flash Rate Density” product is the tot…" at bounding box center [90, 219] width 143 height 225
click at [84, 202] on p "The “Lightning Flash Rate Density” product is the total cloud-cloud and cloud-g…" at bounding box center [89, 170] width 127 height 66
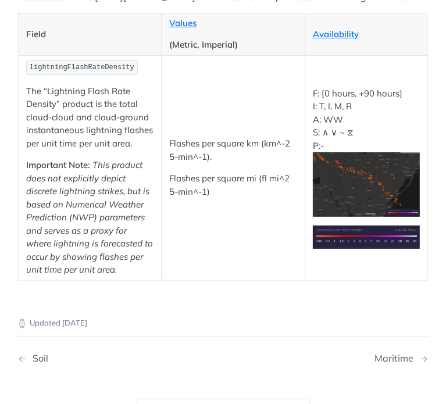
scroll to position [143, 0]
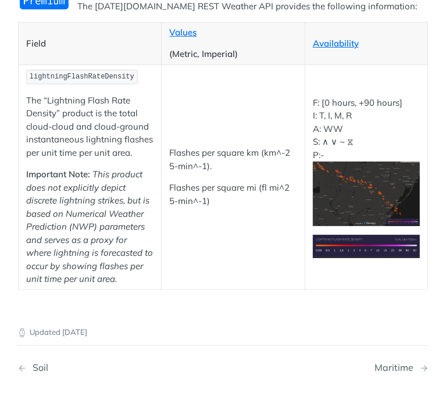
click at [85, 74] on span "lightningFlashRateDensity" at bounding box center [82, 77] width 105 height 8
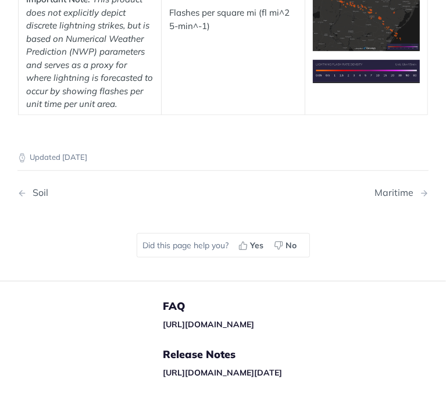
scroll to position [0, 0]
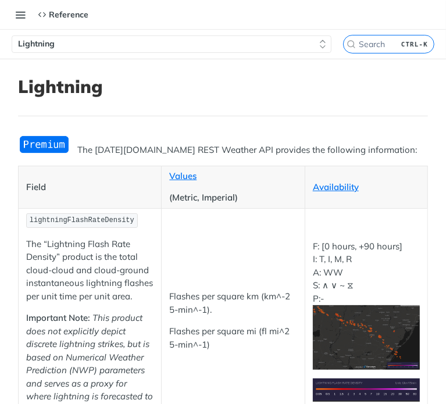
click at [338, 246] on td "F: [0 hours, +90 hours] I: T, I, M, R A: WW S: ∧ ∨ ~ ⧖ P:-" at bounding box center [365, 320] width 123 height 225
click at [181, 44] on button "Lightning" at bounding box center [172, 43] width 320 height 17
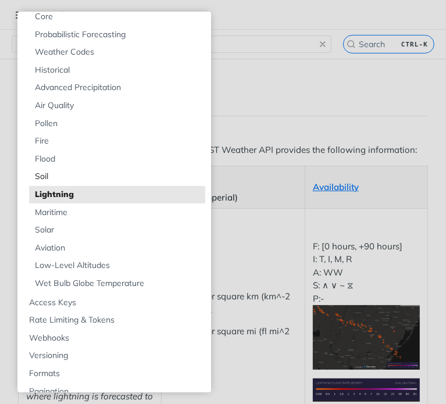
scroll to position [97, 0]
click at [81, 264] on span "Low-Level Altitudes" at bounding box center [118, 266] width 167 height 12
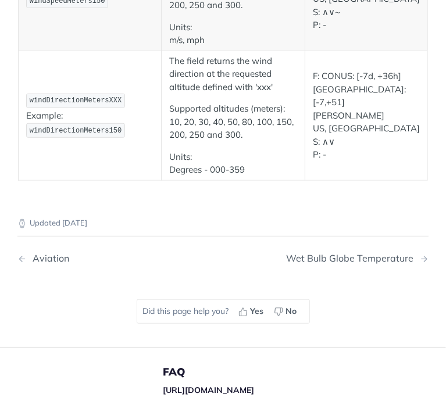
scroll to position [410, 0]
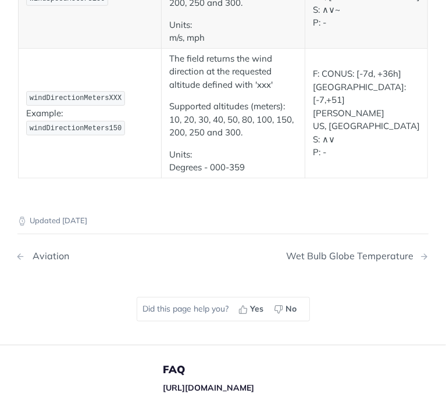
click at [53, 257] on div "Aviation" at bounding box center [48, 255] width 42 height 11
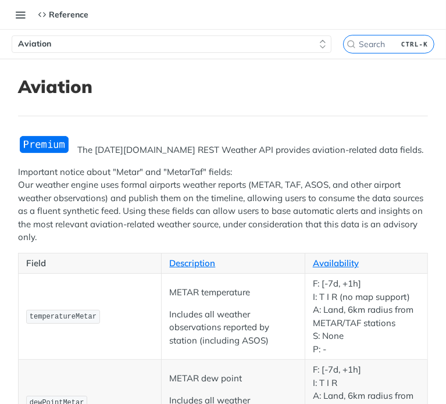
click at [318, 45] on icon "button" at bounding box center [322, 44] width 9 height 9
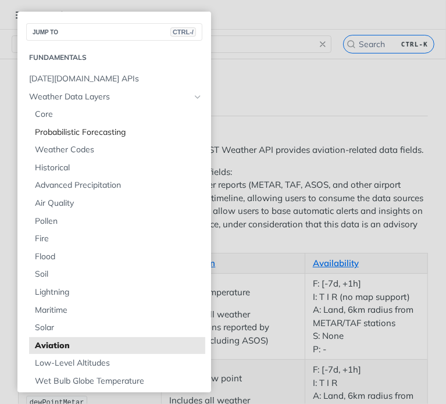
click at [77, 137] on span "Probabilistic Forecasting" at bounding box center [118, 133] width 167 height 12
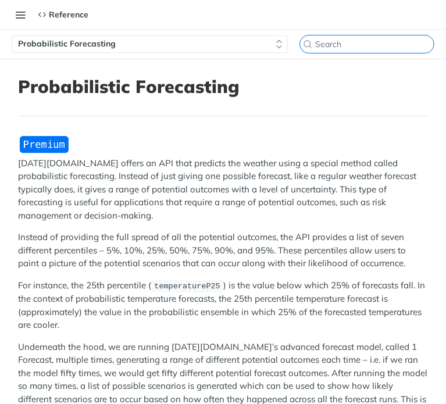
click at [360, 44] on input "search" at bounding box center [374, 44] width 119 height 10
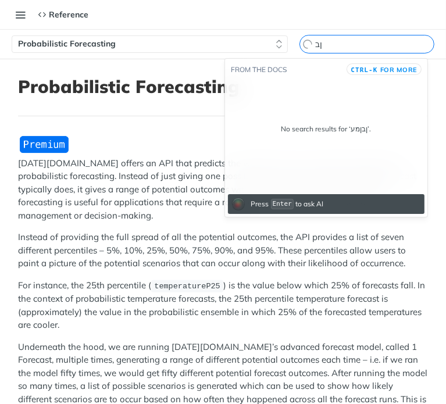
type input "ן"
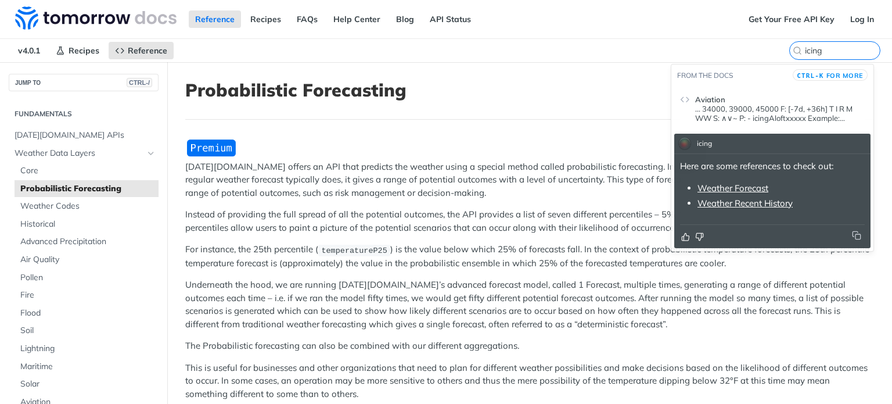
click at [445, 185] on link "Weather Forecast" at bounding box center [733, 187] width 71 height 11
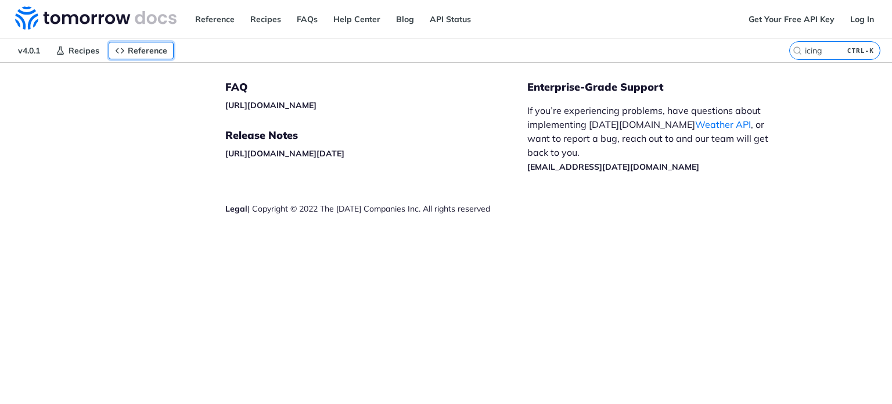
click at [142, 55] on span "Reference" at bounding box center [148, 50] width 40 height 10
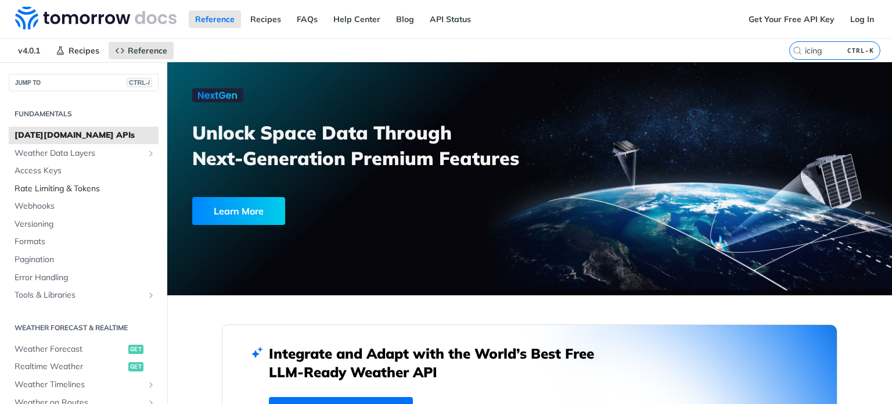
click at [45, 192] on span "Rate Limiting & Tokens" at bounding box center [85, 189] width 141 height 12
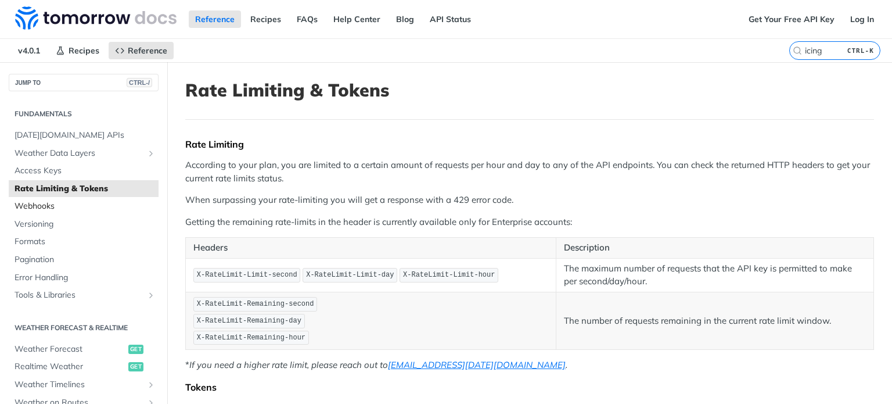
click at [40, 203] on span "Webhooks" at bounding box center [85, 206] width 141 height 12
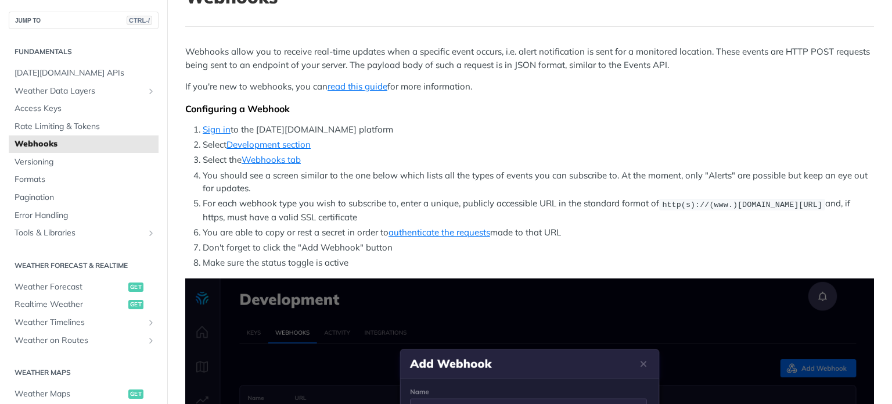
scroll to position [116, 0]
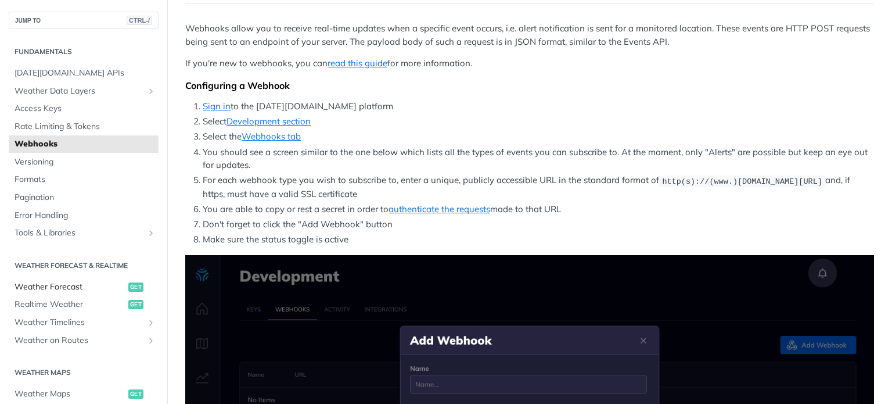
click at [63, 285] on span "Weather Forecast" at bounding box center [70, 287] width 111 height 12
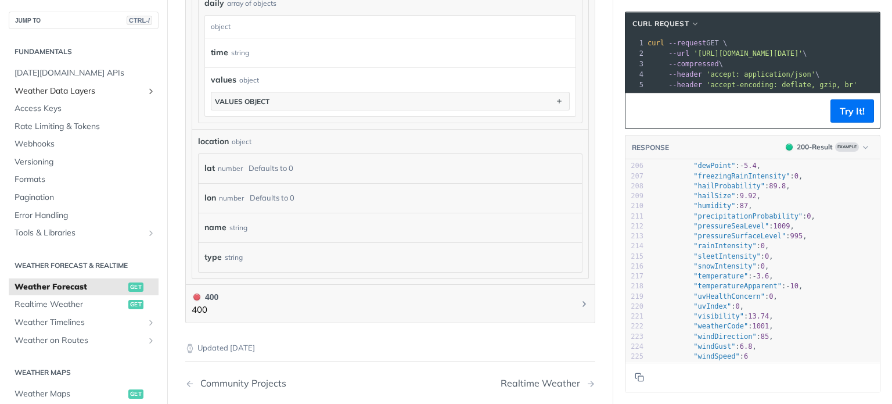
click at [87, 88] on span "Weather Data Layers" at bounding box center [79, 91] width 129 height 12
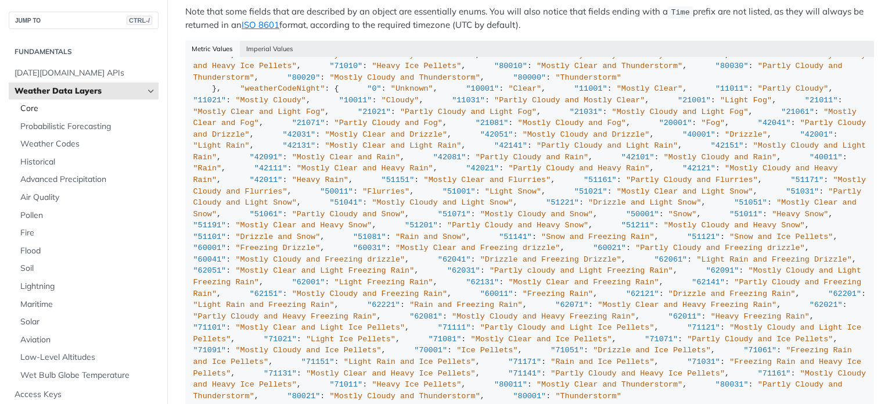
click at [55, 106] on span "Core" at bounding box center [87, 109] width 135 height 12
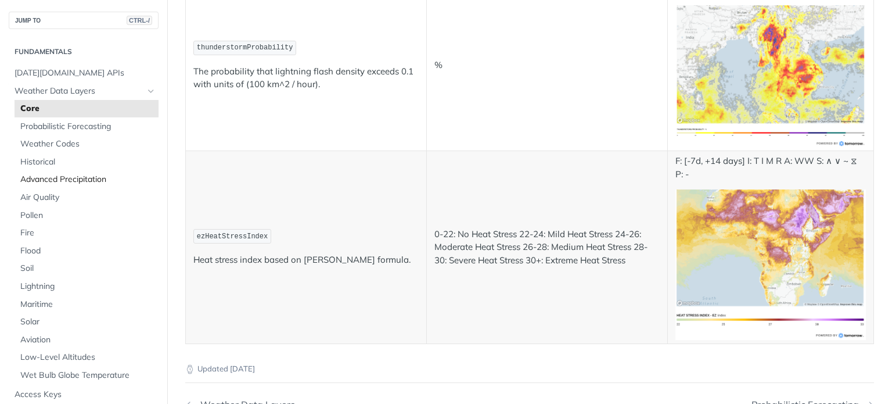
click at [56, 181] on span "Advanced Precipitation" at bounding box center [87, 180] width 135 height 12
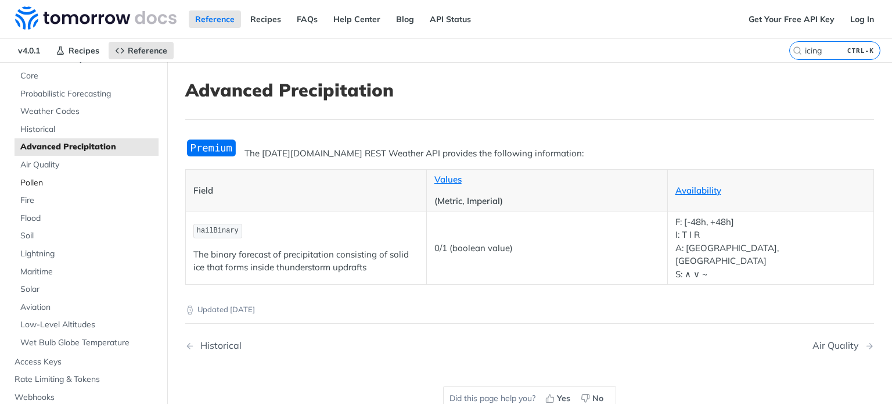
scroll to position [95, 0]
click at [52, 301] on span "Aviation" at bounding box center [87, 307] width 135 height 12
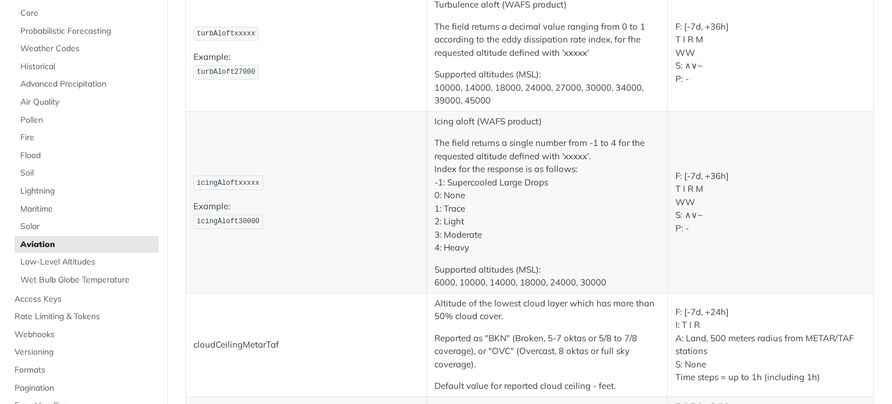
scroll to position [1627, 0]
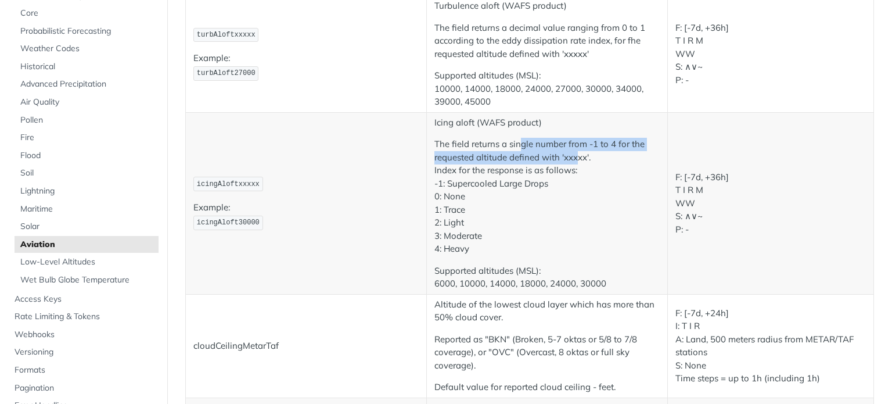
drag, startPoint x: 520, startPoint y: 139, endPoint x: 576, endPoint y: 150, distance: 57.4
click at [445, 150] on p "The field returns a single number from -1 to 4 for the requested altitude defin…" at bounding box center [547, 197] width 225 height 118
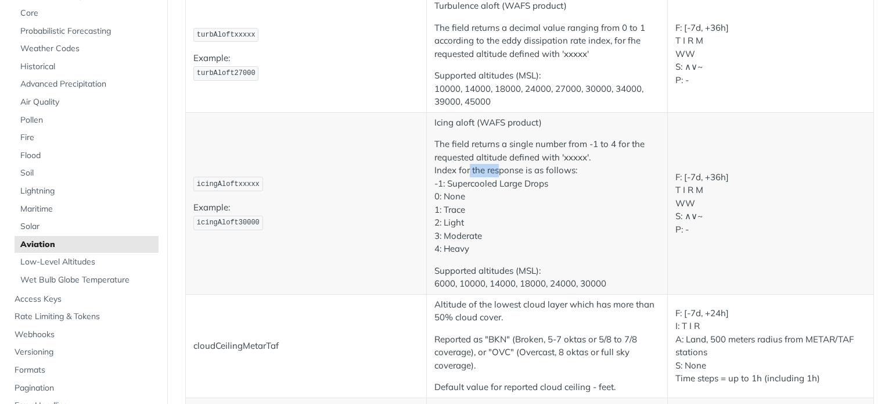
drag, startPoint x: 465, startPoint y: 169, endPoint x: 494, endPoint y: 163, distance: 29.7
click at [445, 163] on p "The field returns a single number from -1 to 4 for the requested altitude defin…" at bounding box center [547, 197] width 225 height 118
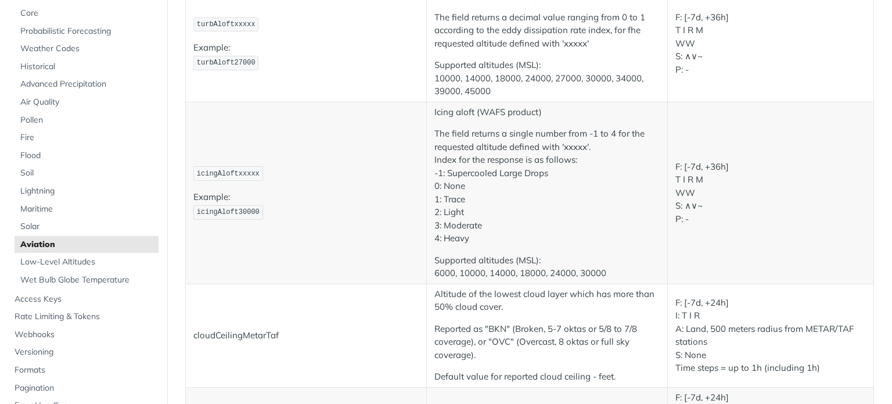
scroll to position [1641, 0]
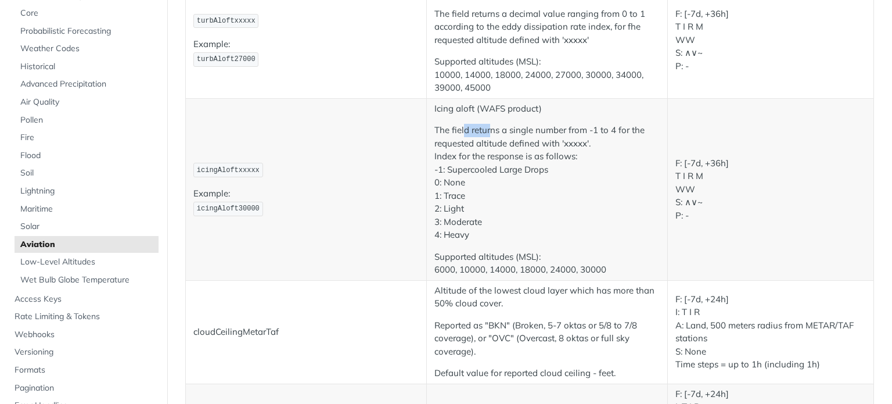
drag, startPoint x: 462, startPoint y: 132, endPoint x: 488, endPoint y: 134, distance: 25.6
click at [445, 134] on p "The field returns a single number from -1 to 4 for the requested altitude defin…" at bounding box center [547, 183] width 225 height 118
drag, startPoint x: 453, startPoint y: 155, endPoint x: 530, endPoint y: 153, distance: 77.3
click at [445, 153] on p "The field returns a single number from -1 to 4 for the requested altitude defin…" at bounding box center [547, 183] width 225 height 118
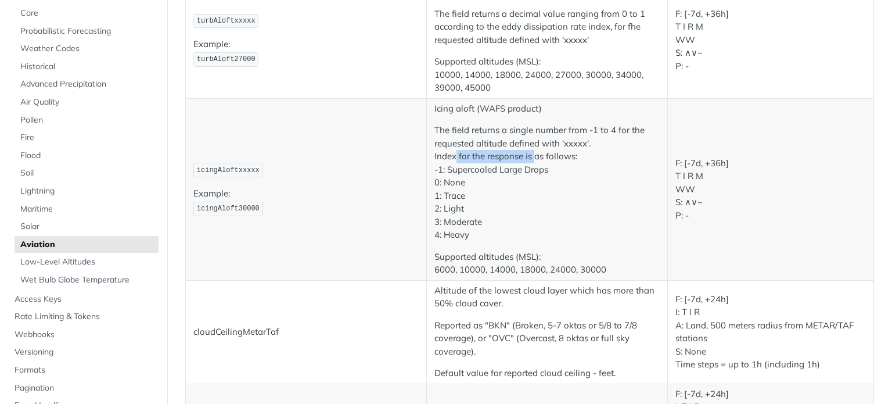
click at [445, 153] on p "The field returns a single number from -1 to 4 for the requested altitude defin…" at bounding box center [547, 183] width 225 height 118
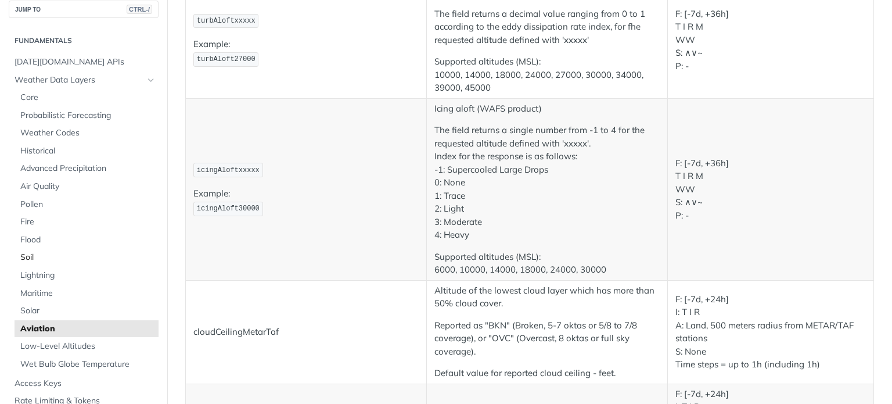
scroll to position [12, 0]
click at [58, 116] on span "Probabilistic Forecasting" at bounding box center [87, 115] width 135 height 12
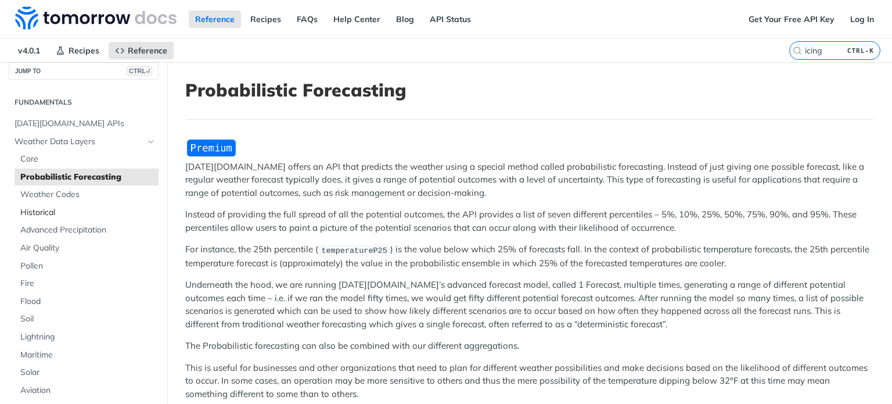
click at [51, 209] on span "Historical" at bounding box center [87, 213] width 135 height 12
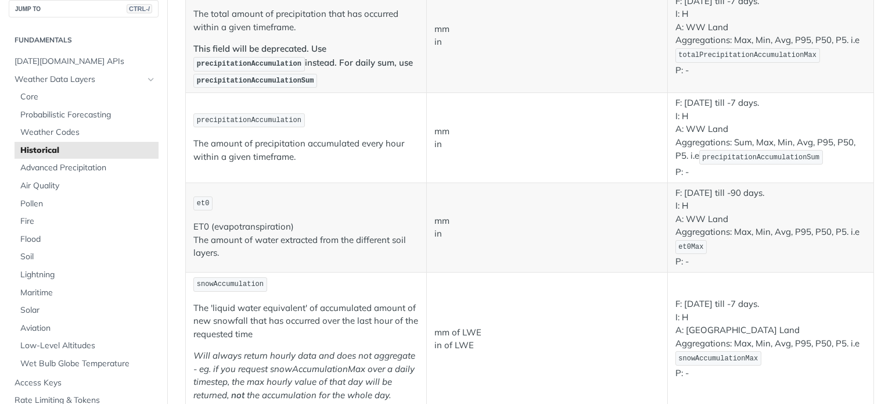
scroll to position [1005, 0]
drag, startPoint x: 261, startPoint y: 229, endPoint x: 305, endPoint y: 222, distance: 44.6
click at [305, 222] on p "ET0 (evapotranspiration) The amount of water extracted from the different soil …" at bounding box center [305, 240] width 225 height 40
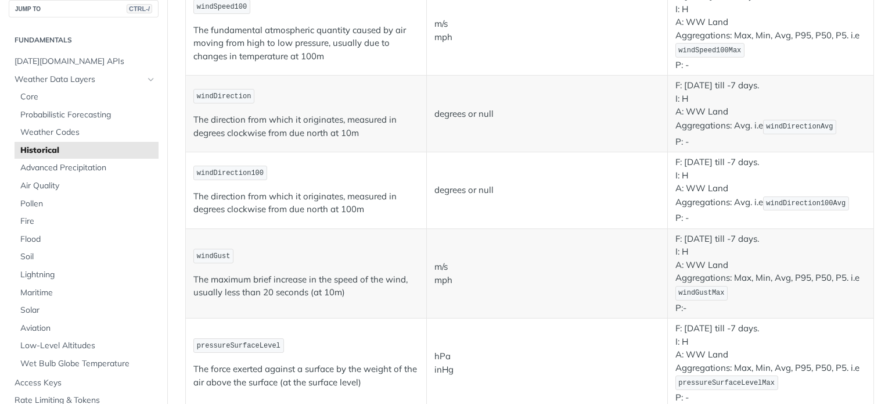
scroll to position [473, 0]
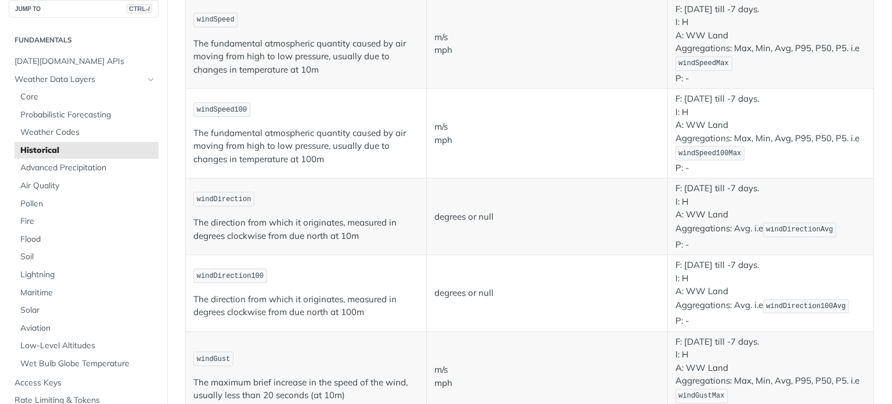
click at [312, 203] on p "windDirection" at bounding box center [305, 199] width 225 height 17
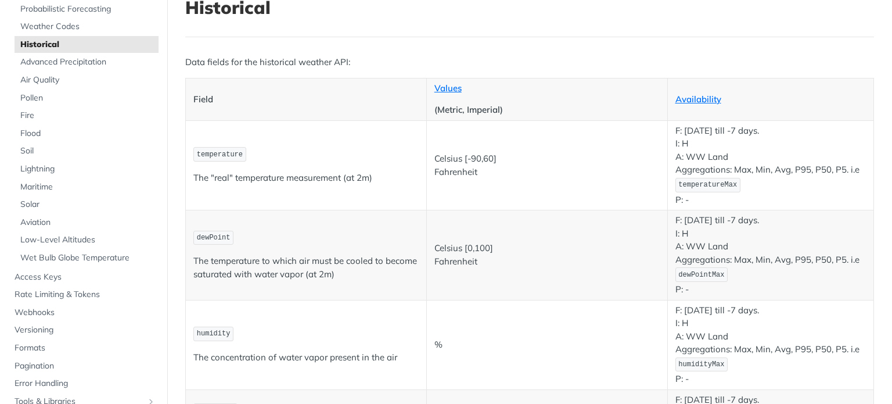
scroll to position [0, 0]
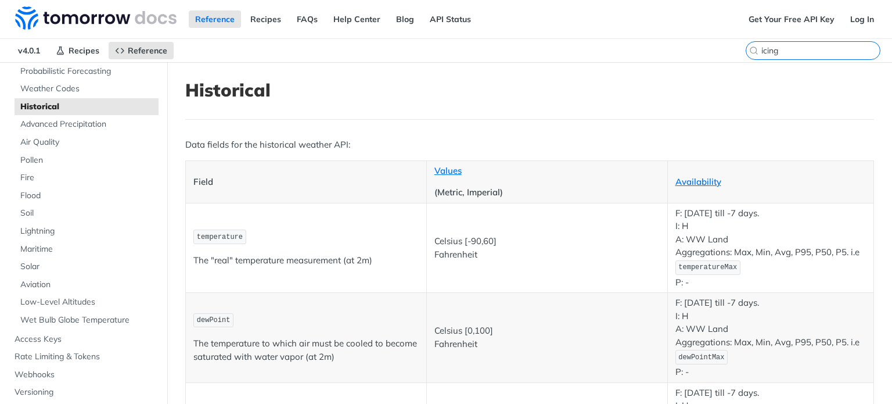
click at [445, 51] on input "icing" at bounding box center [821, 50] width 119 height 10
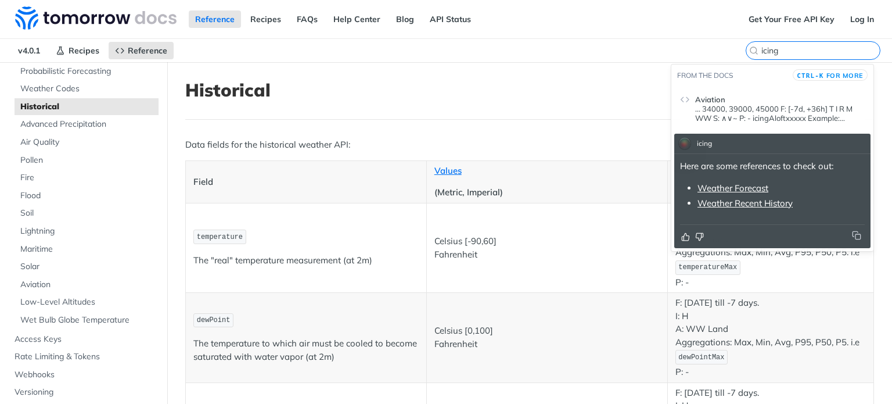
click at [445, 51] on input "icing" at bounding box center [821, 50] width 119 height 10
paste input "Isotherm"
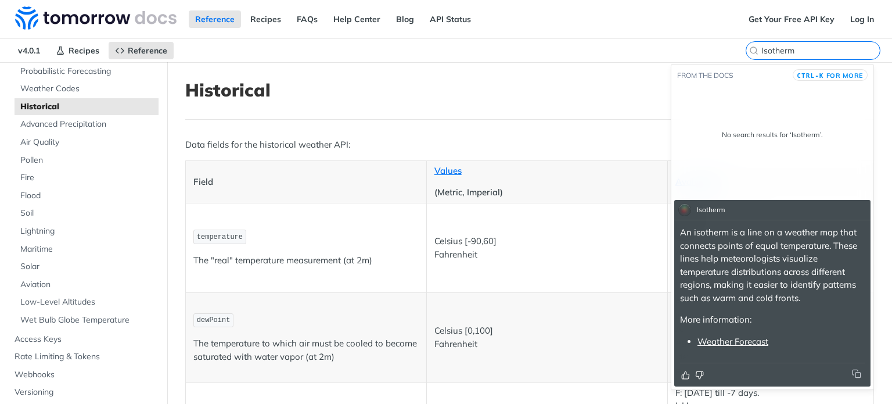
type input "Isotherm"
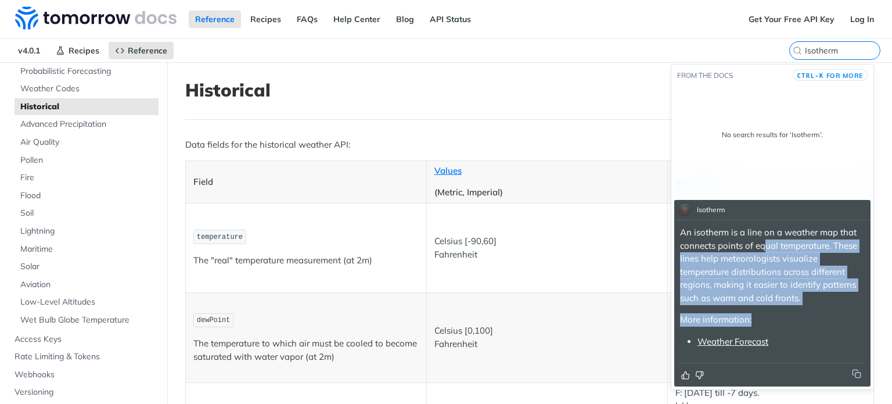
drag, startPoint x: 763, startPoint y: 249, endPoint x: 758, endPoint y: 311, distance: 61.9
click at [445, 311] on div "An isotherm is a line on a weather map that connects points of equal temperatur…" at bounding box center [772, 287] width 185 height 122
click at [445, 339] on link "Weather Forecast" at bounding box center [733, 341] width 71 height 11
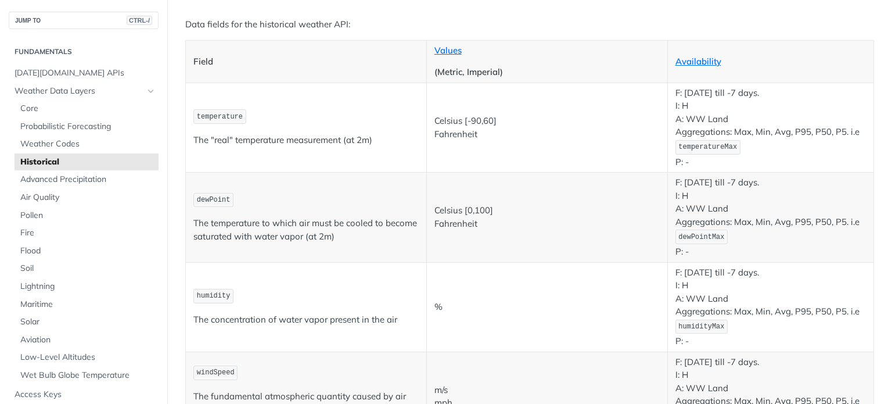
scroll to position [132, 0]
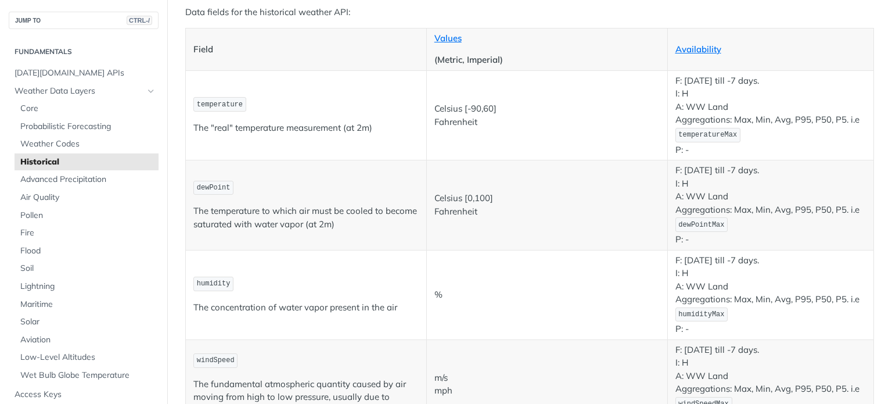
click at [217, 188] on span "dewPoint" at bounding box center [214, 188] width 34 height 8
click at [249, 205] on p "The temperature to which air must be cooled to become saturated with water vapo…" at bounding box center [305, 217] width 225 height 26
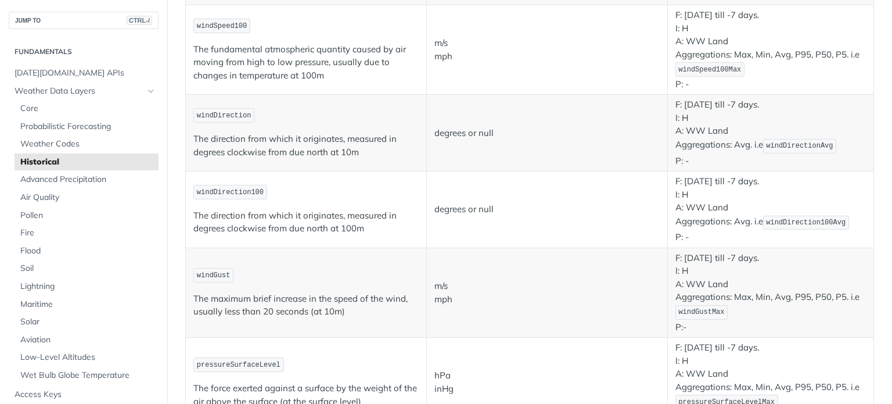
scroll to position [557, 0]
click at [218, 272] on span "windGust" at bounding box center [214, 275] width 34 height 8
click at [296, 266] on p "windGust" at bounding box center [305, 274] width 225 height 17
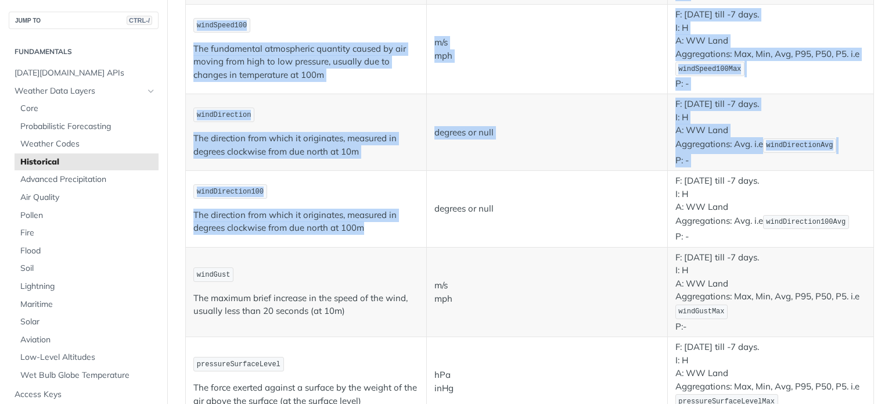
drag, startPoint x: 376, startPoint y: 227, endPoint x: 184, endPoint y: 191, distance: 195.2
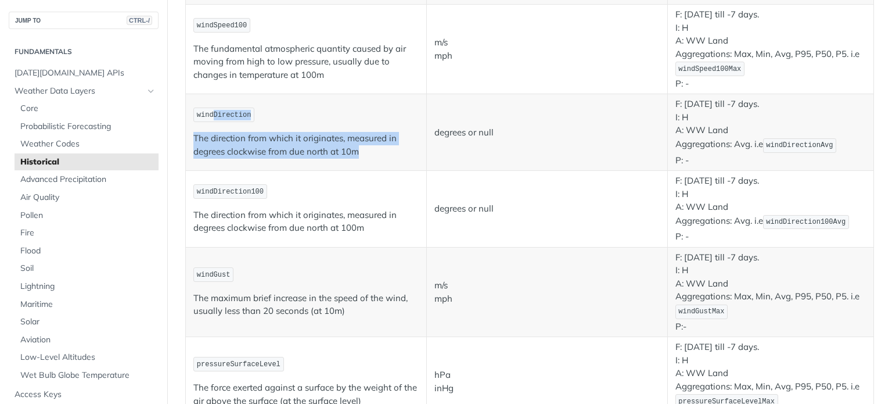
drag, startPoint x: 375, startPoint y: 145, endPoint x: 211, endPoint y: 116, distance: 166.4
click at [211, 116] on td "windDirection The direction from which it originates, measured in degrees clock…" at bounding box center [306, 132] width 241 height 77
click at [211, 116] on span "windDirection" at bounding box center [224, 115] width 55 height 8
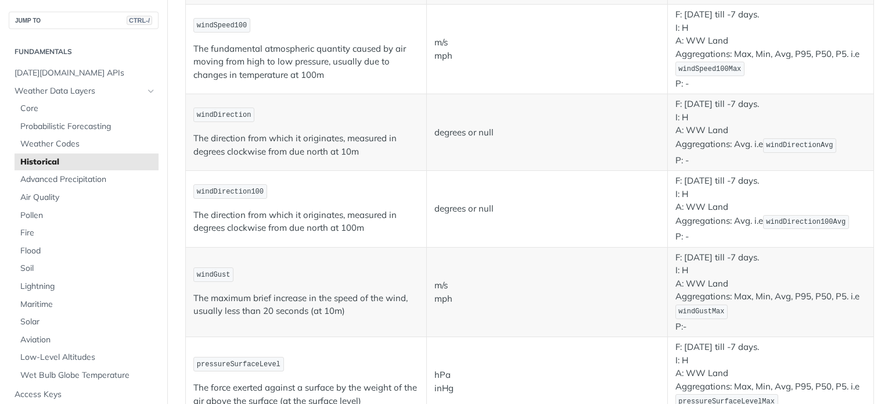
click at [211, 116] on span "windDirection" at bounding box center [224, 115] width 55 height 8
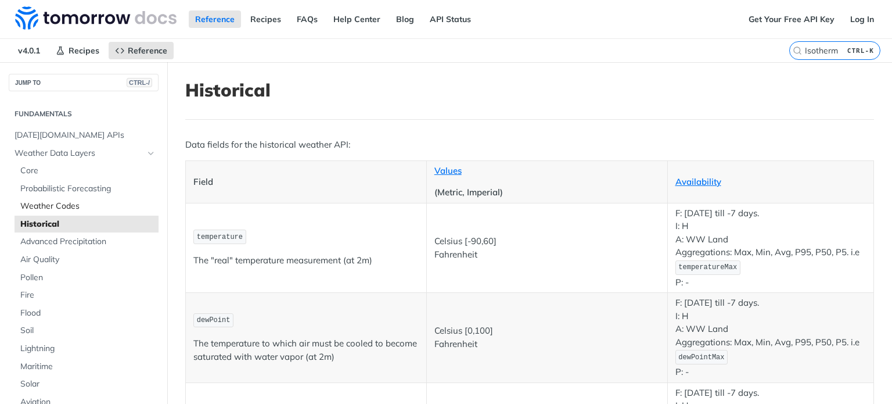
scroll to position [28, 0]
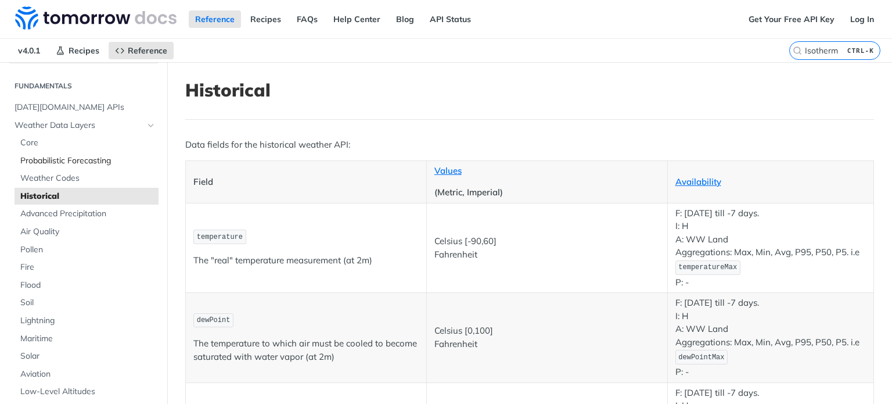
click at [48, 159] on span "Probabilistic Forecasting" at bounding box center [87, 161] width 135 height 12
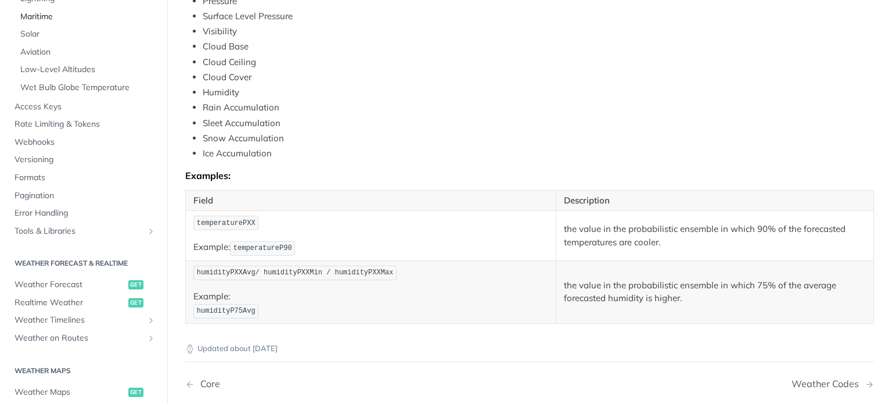
scroll to position [288, 0]
click at [60, 299] on span "Realtime Weather" at bounding box center [70, 302] width 111 height 12
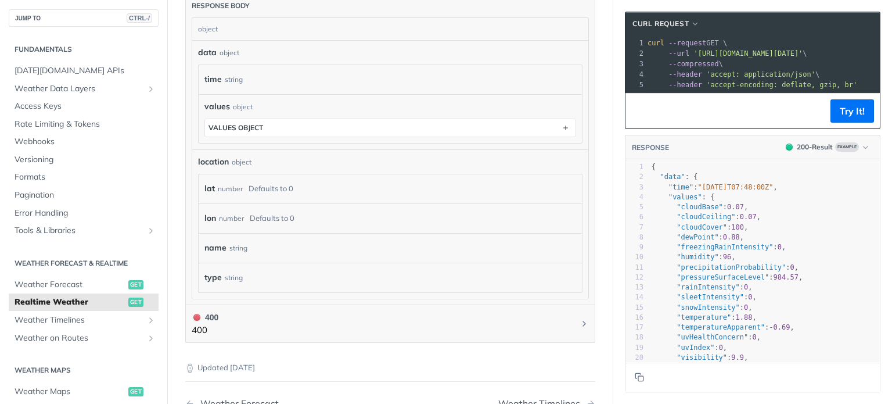
scroll to position [604, 0]
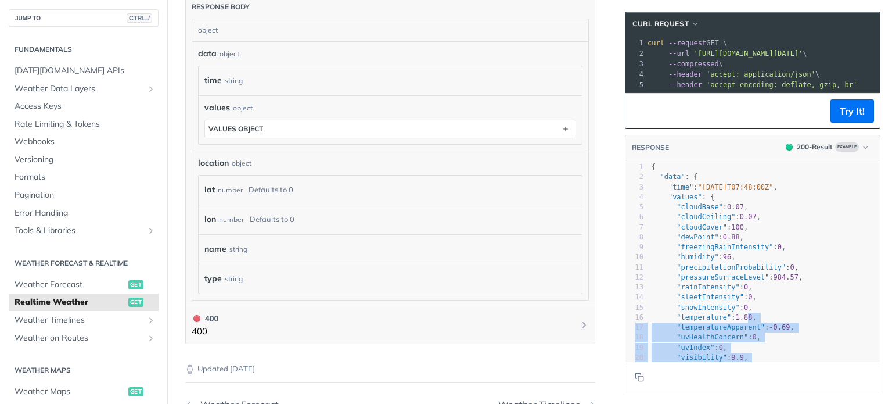
drag, startPoint x: 716, startPoint y: 367, endPoint x: 734, endPoint y: 323, distance: 47.1
click at [445, 323] on div "RESPONSE 200 - Result Example xxxxxxxxxx 33 } 1 { 2 "data" : { 3 "time" : "2023…" at bounding box center [753, 263] width 256 height 257
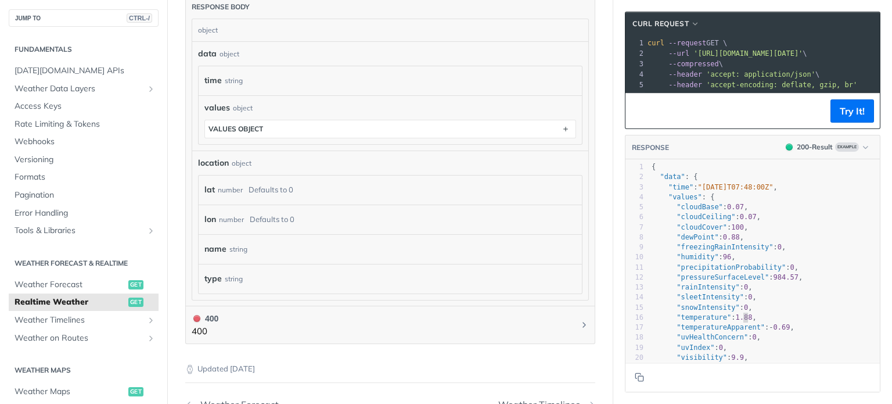
click at [445, 321] on span "1.88" at bounding box center [744, 317] width 17 height 8
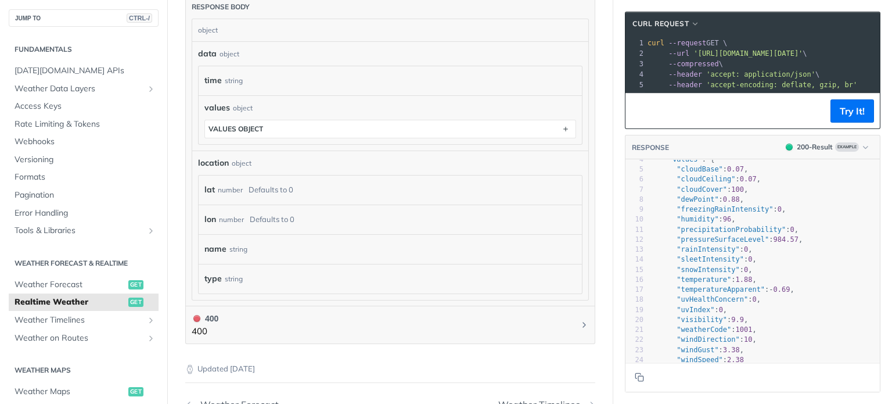
scroll to position [0, 0]
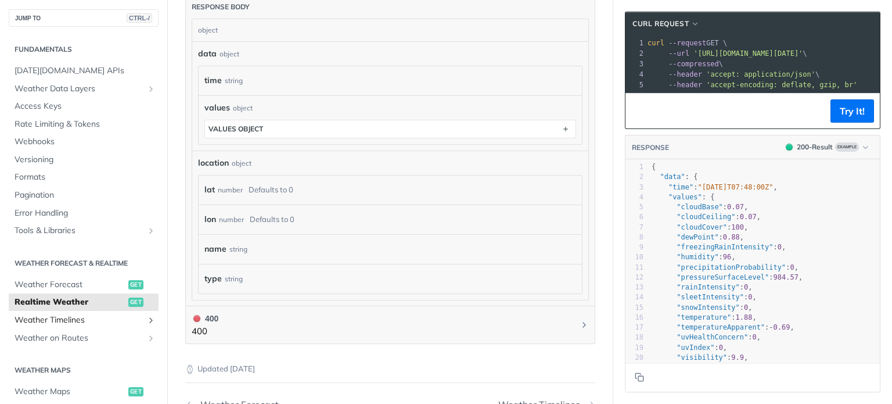
click at [30, 323] on span "Weather Timelines" at bounding box center [79, 320] width 129 height 12
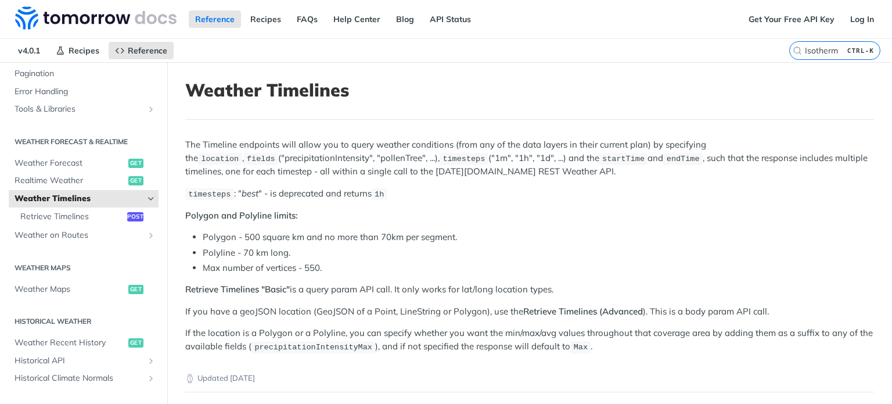
scroll to position [186, 0]
click at [56, 220] on span "Retrieve Timelines" at bounding box center [72, 217] width 104 height 12
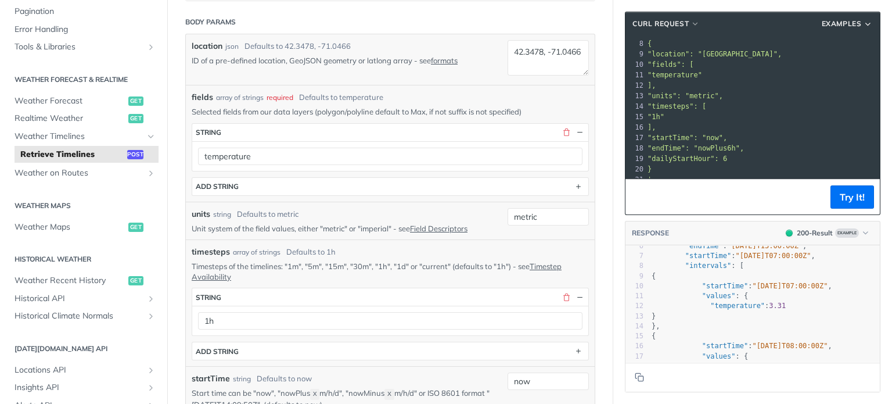
scroll to position [56, 0]
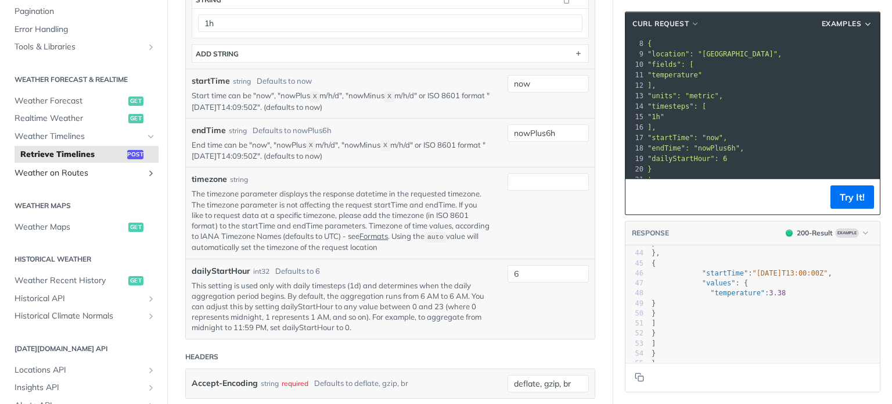
click at [76, 175] on span "Weather on Routes" at bounding box center [79, 173] width 129 height 12
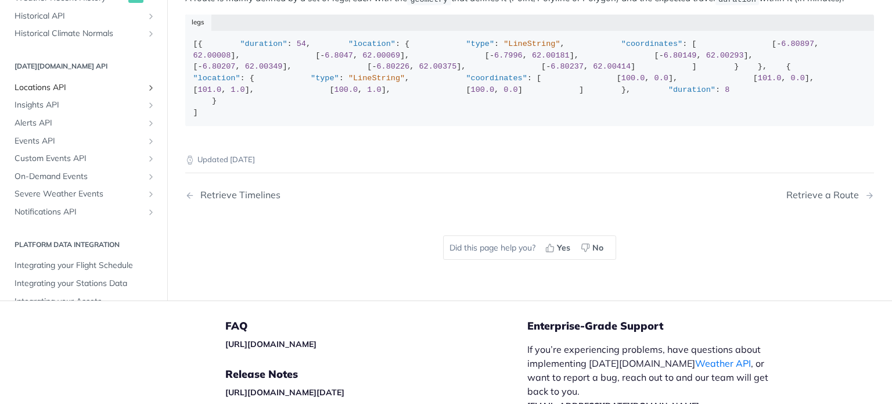
click at [45, 94] on span "Locations API" at bounding box center [79, 88] width 129 height 12
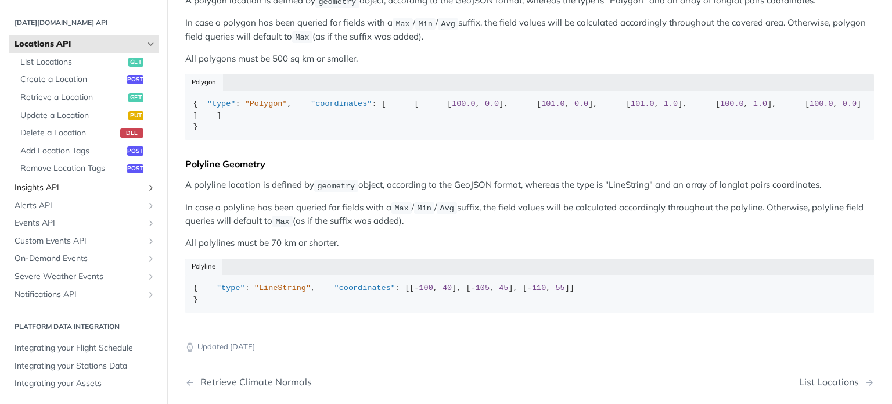
click at [37, 184] on span "Insights API" at bounding box center [79, 188] width 129 height 12
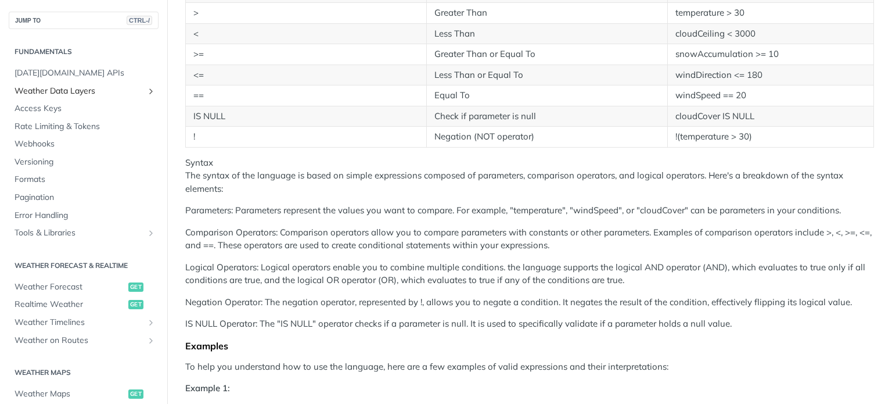
click at [124, 91] on span "Weather Data Layers" at bounding box center [79, 91] width 129 height 12
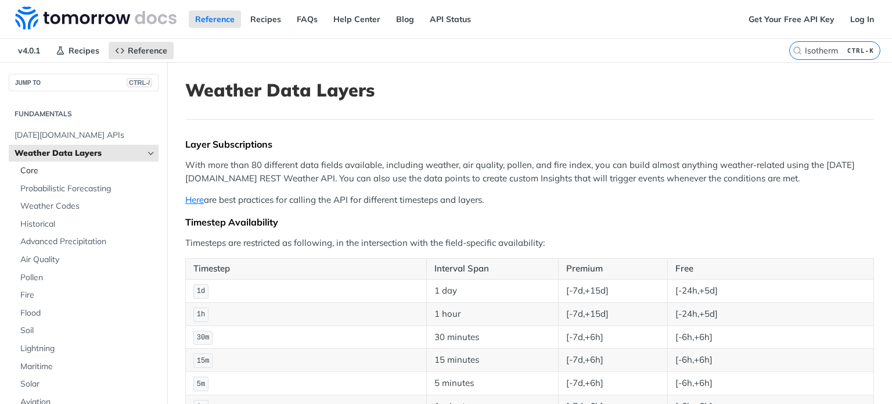
click at [54, 172] on span "Core" at bounding box center [87, 171] width 135 height 12
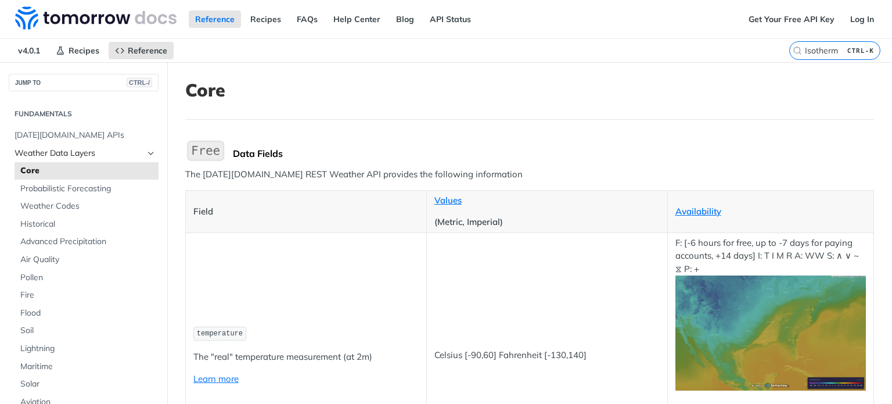
click at [35, 148] on span "Weather Data Layers" at bounding box center [79, 154] width 129 height 12
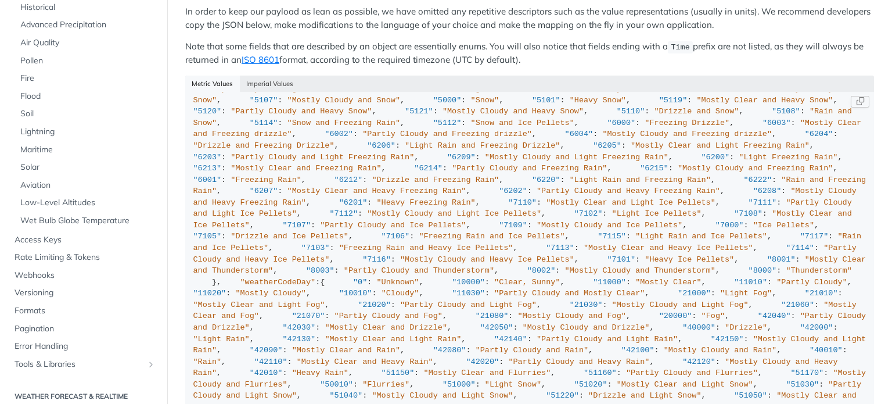
scroll to position [1146, 0]
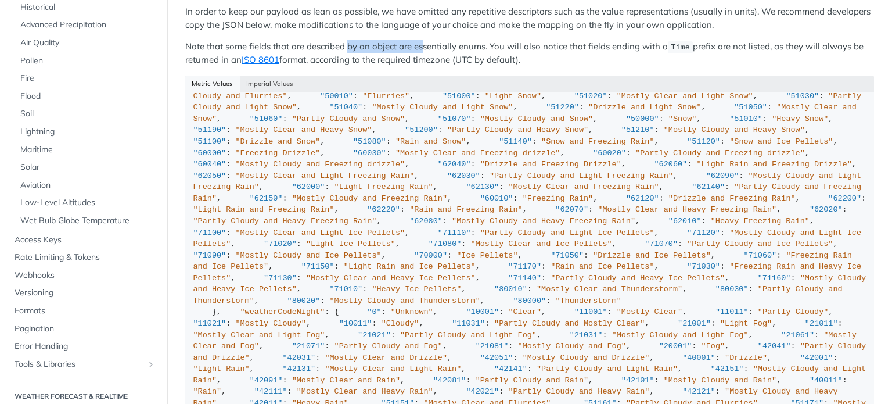
drag, startPoint x: 351, startPoint y: 38, endPoint x: 424, endPoint y: 39, distance: 73.2
click at [424, 40] on p "Note that some fields that are described by an object are essentially enums. Yo…" at bounding box center [529, 53] width 689 height 27
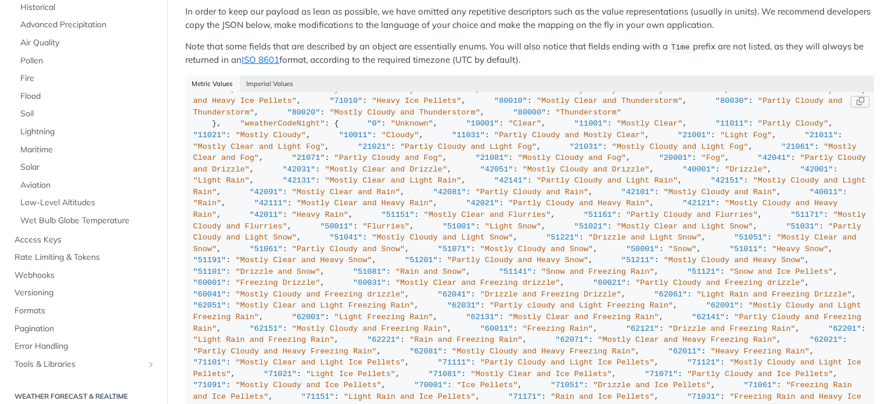
scroll to position [3805, 0]
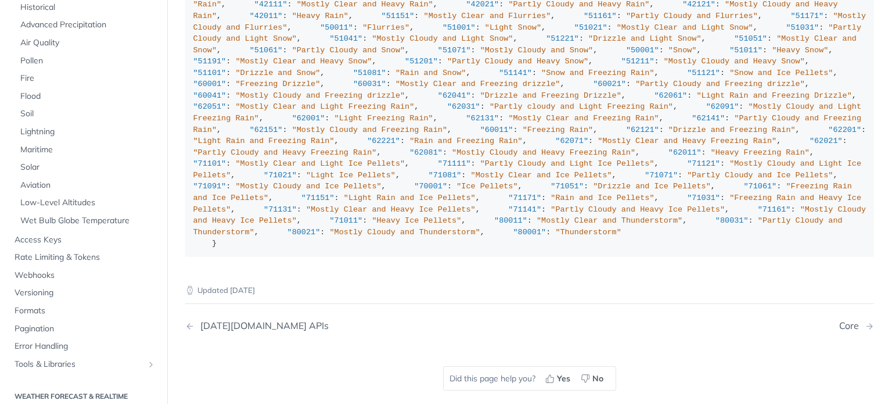
scroll to position [4145, 0]
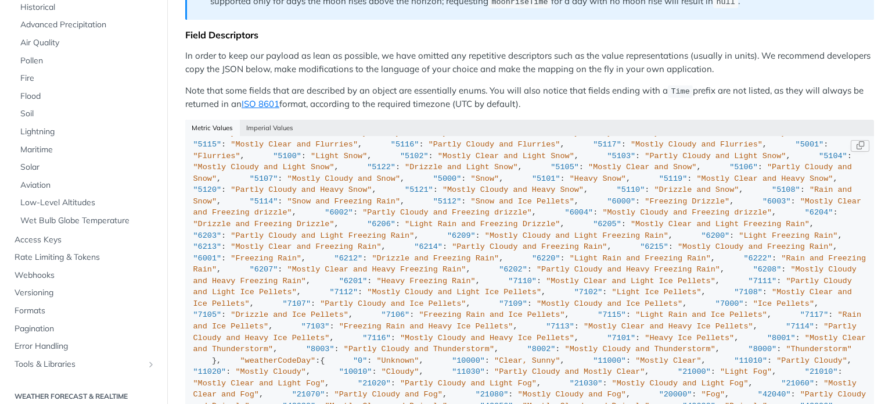
scroll to position [823, 0]
drag, startPoint x: 242, startPoint y: 259, endPoint x: 279, endPoint y: 167, distance: 99.8
click at [279, 167] on div "{ "cloudBase" : "km" , "cloudCeiling" : "km" , "cloudCover" : "%" , "dewPoint" …" at bounding box center [529, 162] width 673 height 1682
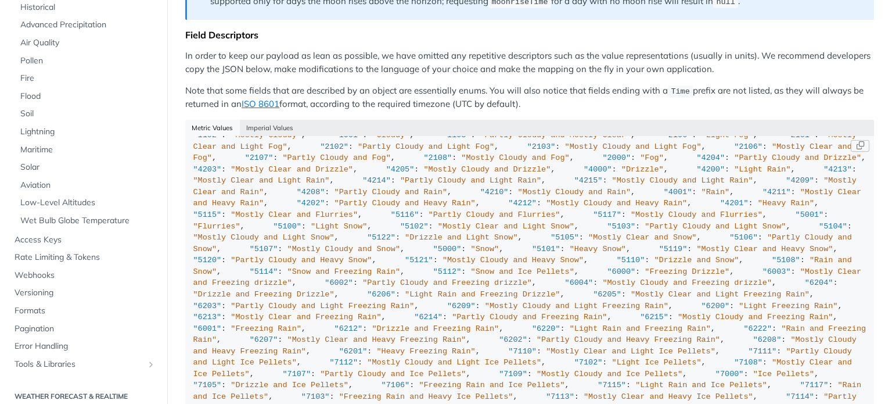
scroll to position [739, 0]
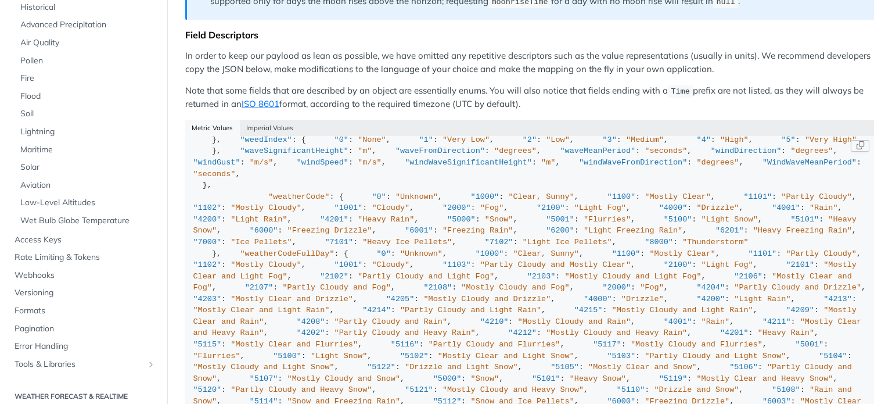
scroll to position [618, 0]
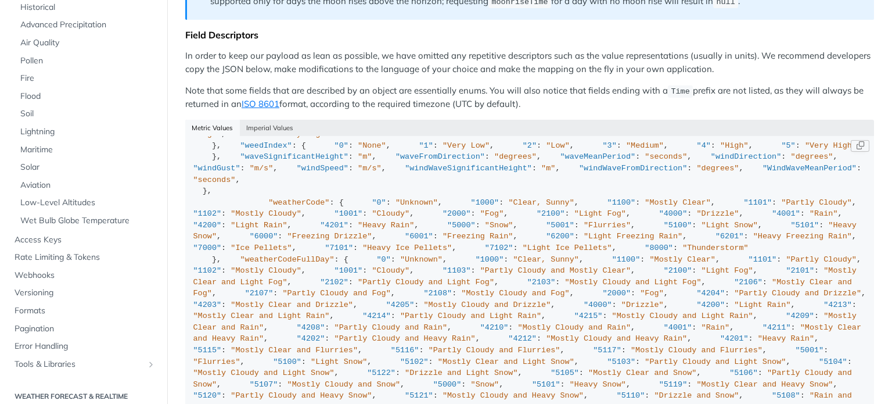
drag, startPoint x: 265, startPoint y: 178, endPoint x: 278, endPoint y: 142, distance: 37.7
click at [278, 142] on div "{ "cloudBase" : "km" , "cloudCeiling" : "km" , "cloudCover" : "%" , "dewPoint" …" at bounding box center [529, 368] width 673 height 1682
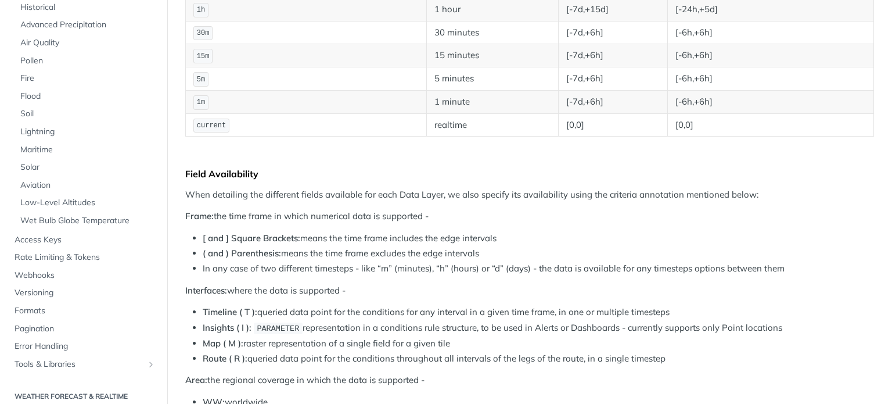
scroll to position [0, 0]
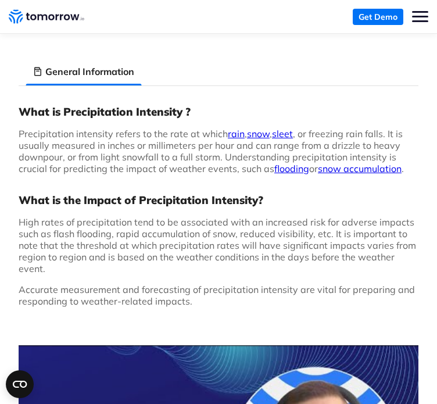
scroll to position [174, 0]
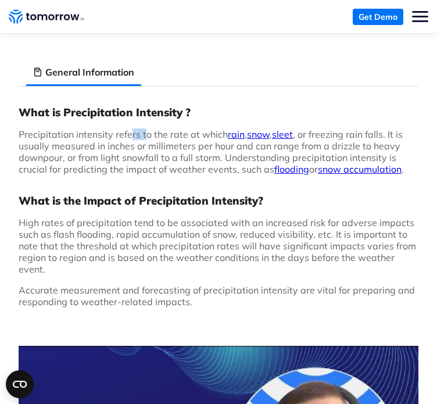
drag, startPoint x: 130, startPoint y: 134, endPoint x: 145, endPoint y: 130, distance: 15.2
click at [145, 130] on span "Precipitation intensity refers to the rate at which rain , snow , sleet , or fr…" at bounding box center [211, 151] width 385 height 46
drag, startPoint x: 351, startPoint y: 130, endPoint x: 403, endPoint y: 129, distance: 51.7
click at [403, 129] on span "Precipitation intensity refers to the rate at which rain , snow , sleet , or fr…" at bounding box center [211, 151] width 385 height 46
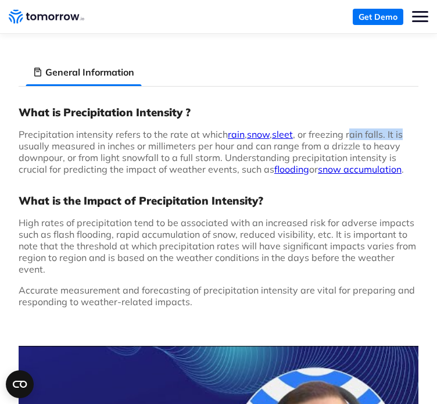
click at [403, 129] on span "Precipitation intensity refers to the rate at which rain , snow , sleet , or fr…" at bounding box center [211, 151] width 385 height 46
drag, startPoint x: 187, startPoint y: 146, endPoint x: 233, endPoint y: 146, distance: 45.9
click at [233, 146] on span "Precipitation intensity refers to the rate at which rain , snow , sleet , or fr…" at bounding box center [211, 151] width 385 height 46
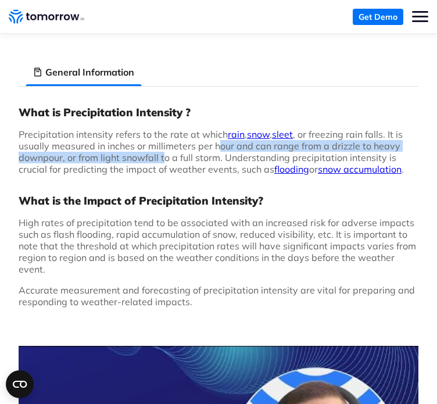
drag, startPoint x: 163, startPoint y: 157, endPoint x: 220, endPoint y: 148, distance: 57.7
click at [220, 148] on span "Precipitation intensity refers to the rate at which rain , snow , sleet , or fr…" at bounding box center [211, 151] width 385 height 46
drag, startPoint x: 220, startPoint y: 148, endPoint x: 152, endPoint y: 161, distance: 68.8
click at [152, 161] on span "Precipitation intensity refers to the rate at which rain , snow , sleet , or fr…" at bounding box center [211, 151] width 385 height 46
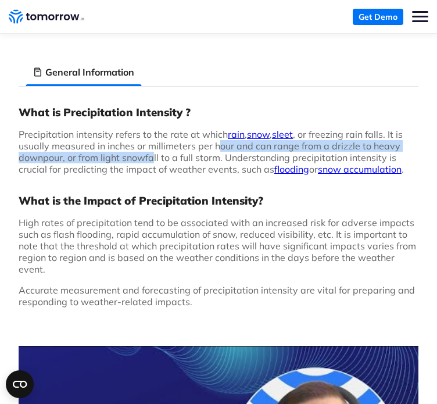
click at [152, 161] on span "Precipitation intensity refers to the rate at which rain , snow , sleet , or fr…" at bounding box center [211, 151] width 385 height 46
drag, startPoint x: 152, startPoint y: 161, endPoint x: 216, endPoint y: 150, distance: 64.8
click at [216, 150] on span "Precipitation intensity refers to the rate at which rain , snow , sleet , or fr…" at bounding box center [211, 151] width 385 height 46
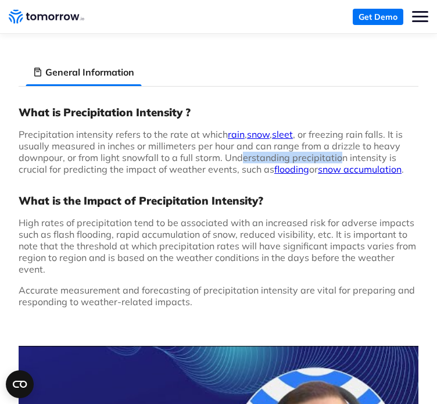
drag, startPoint x: 241, startPoint y: 156, endPoint x: 336, endPoint y: 152, distance: 95.9
click at [336, 152] on span "Precipitation intensity refers to the rate at which rain , snow , sleet , or fr…" at bounding box center [211, 151] width 385 height 46
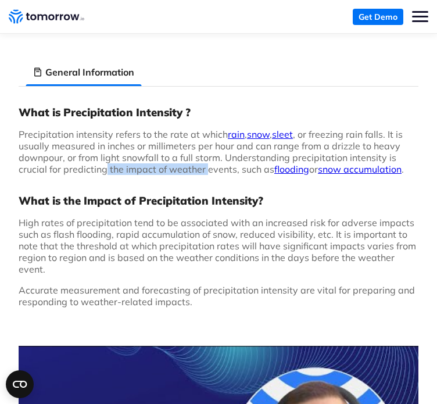
drag, startPoint x: 103, startPoint y: 169, endPoint x: 205, endPoint y: 167, distance: 102.3
click at [205, 167] on span "Precipitation intensity refers to the rate at which rain , snow , sleet , or fr…" at bounding box center [211, 151] width 385 height 46
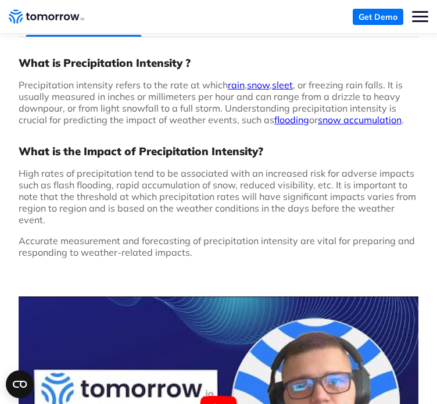
scroll to position [222, 0]
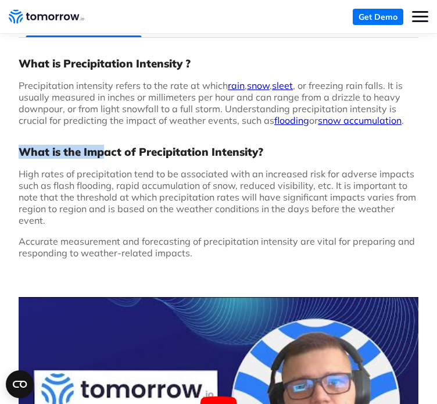
drag, startPoint x: 19, startPoint y: 153, endPoint x: 108, endPoint y: 150, distance: 89.5
click at [108, 150] on h3 "What is the Impact of Precipitation Intensity?" at bounding box center [219, 152] width 400 height 14
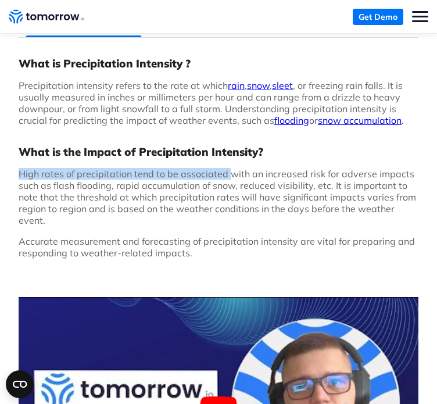
drag, startPoint x: 16, startPoint y: 174, endPoint x: 230, endPoint y: 177, distance: 213.8
click at [230, 177] on span "High rates of precipitation tend to be associated with an increased risk for ad…" at bounding box center [217, 197] width 397 height 58
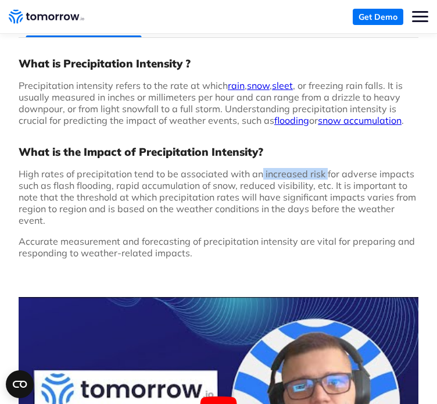
drag, startPoint x: 259, startPoint y: 174, endPoint x: 324, endPoint y: 170, distance: 65.2
click at [324, 170] on span "High rates of precipitation tend to be associated with an increased risk for ad…" at bounding box center [217, 197] width 397 height 58
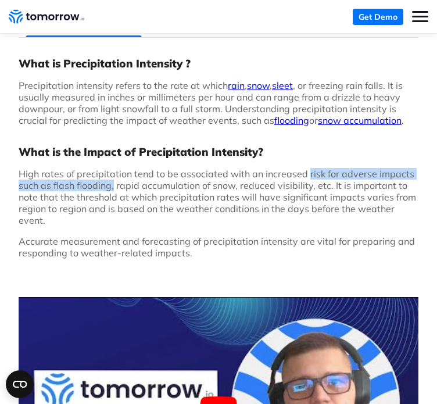
drag, startPoint x: 306, startPoint y: 171, endPoint x: 113, endPoint y: 183, distance: 193.3
click at [113, 183] on span "High rates of precipitation tend to be associated with an increased risk for ad…" at bounding box center [217, 197] width 397 height 58
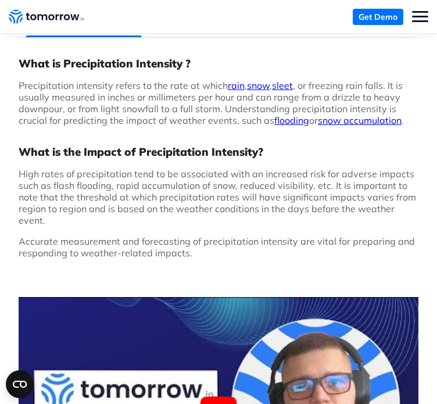
click at [121, 184] on span "High rates of precipitation tend to be associated with an increased risk for ad…" at bounding box center [217, 197] width 397 height 58
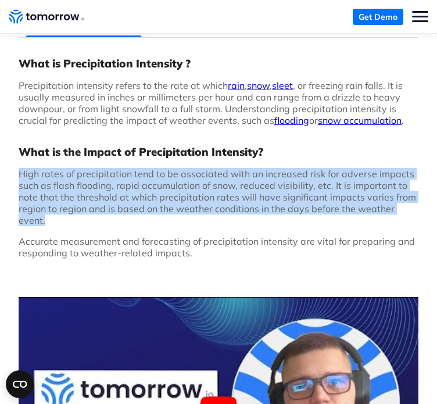
click at [121, 184] on span "High rates of precipitation tend to be associated with an increased risk for ad…" at bounding box center [217, 197] width 397 height 58
click at [131, 216] on p "High rates of precipitation tend to be associated with an increased risk for ad…" at bounding box center [219, 197] width 400 height 58
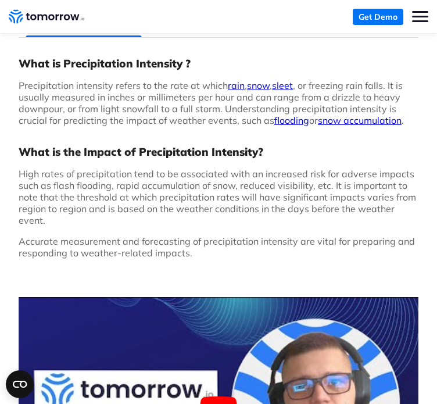
click at [274, 185] on span "High rates of precipitation tend to be associated with an increased risk for ad…" at bounding box center [217, 197] width 397 height 58
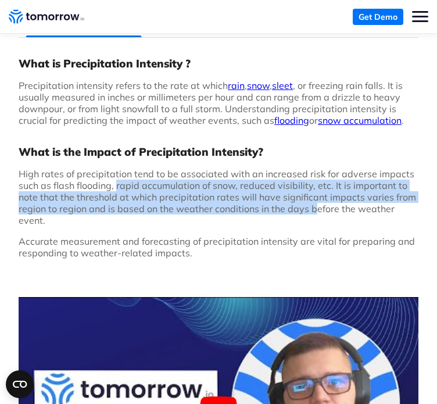
drag, startPoint x: 116, startPoint y: 182, endPoint x: 311, endPoint y: 202, distance: 196.2
click at [311, 202] on span "High rates of precipitation tend to be associated with an increased risk for ad…" at bounding box center [217, 197] width 397 height 58
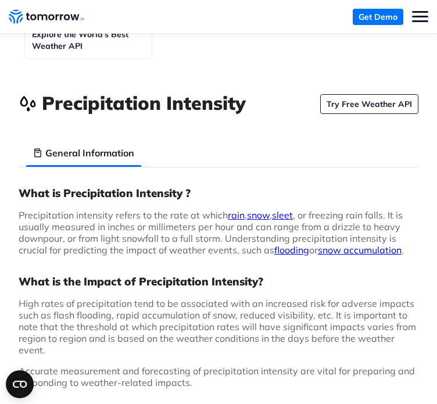
scroll to position [0, 0]
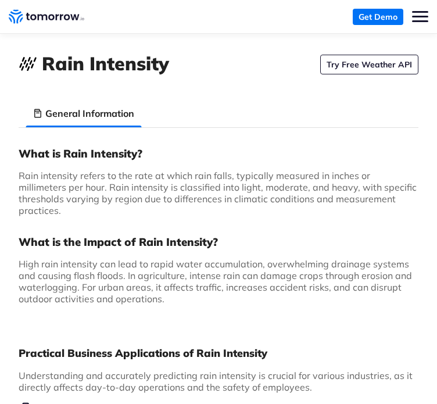
scroll to position [146, 0]
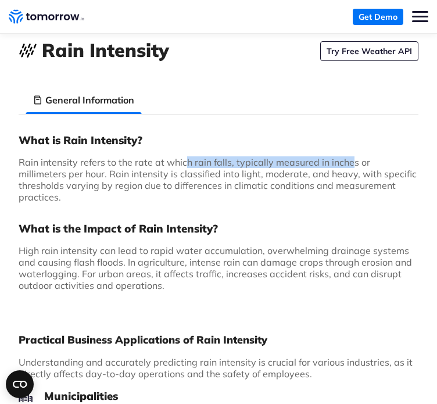
drag, startPoint x: 186, startPoint y: 157, endPoint x: 351, endPoint y: 150, distance: 165.1
click at [351, 150] on div "What is Rain Intensity? Rain intensity refers to the rate at which rain falls, …" at bounding box center [219, 216] width 400 height 167
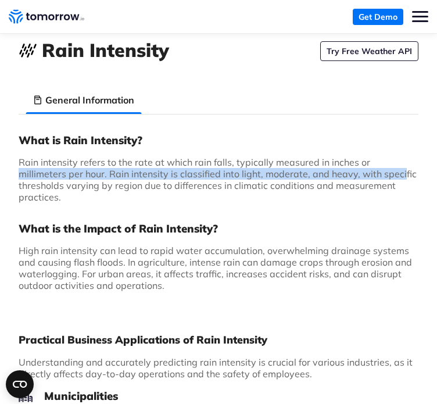
drag, startPoint x: 365, startPoint y: 164, endPoint x: 352, endPoint y: 172, distance: 15.1
click at [352, 172] on span "Rain intensity refers to the rate at which rain falls, typically measured in in…" at bounding box center [218, 179] width 398 height 46
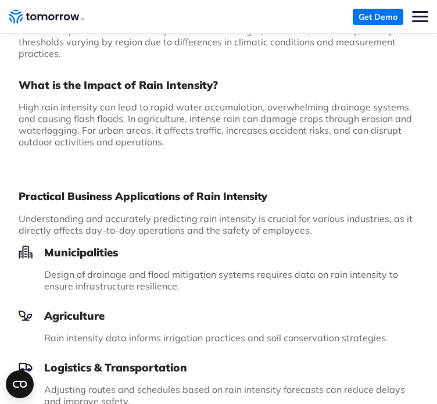
scroll to position [288, 0]
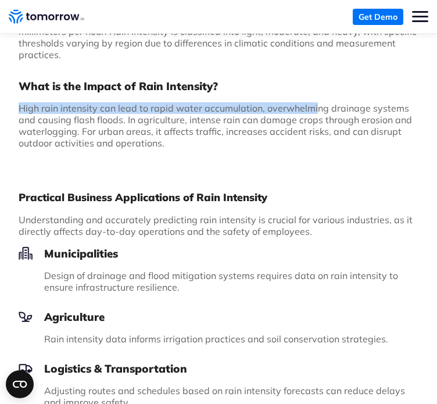
drag, startPoint x: 17, startPoint y: 92, endPoint x: 316, endPoint y: 89, distance: 299.2
click at [316, 89] on div "Select Data Layer Core Accumulation of Ice Accumulation of LWE Snow (Snow Water…" at bounding box center [218, 286] width 437 height 1081
click at [316, 89] on div "What is Rain Intensity? Rain intensity refers to the rate at which rain falls, …" at bounding box center [219, 74] width 400 height 167
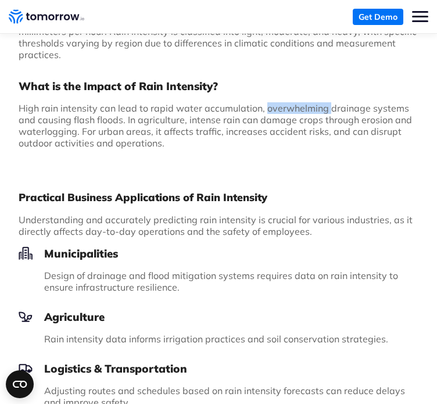
click at [316, 89] on div "What is Rain Intensity? Rain intensity refers to the rate at which rain falls, …" at bounding box center [219, 74] width 400 height 167
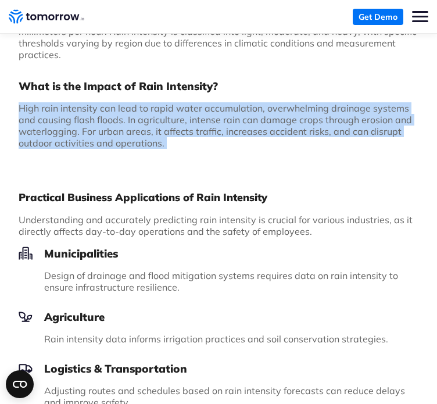
click at [316, 89] on div "What is Rain Intensity? Rain intensity refers to the rate at which rain falls, …" at bounding box center [219, 74] width 400 height 167
click at [296, 128] on p "High rain intensity can lead to rapid water accumulation, overwhelming drainage…" at bounding box center [219, 125] width 400 height 46
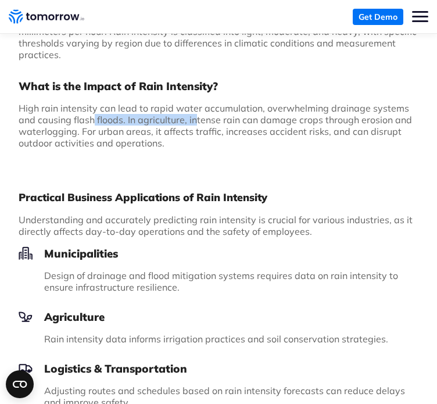
drag, startPoint x: 94, startPoint y: 112, endPoint x: 195, endPoint y: 109, distance: 100.5
click at [195, 109] on span "High rain intensity can lead to rapid water accumulation, overwhelming drainage…" at bounding box center [215, 125] width 393 height 46
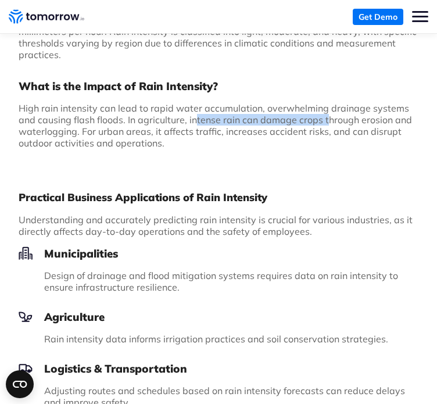
drag, startPoint x: 195, startPoint y: 109, endPoint x: 325, endPoint y: 103, distance: 130.8
click at [325, 103] on span "High rain intensity can lead to rapid water accumulation, overwhelming drainage…" at bounding box center [215, 125] width 393 height 46
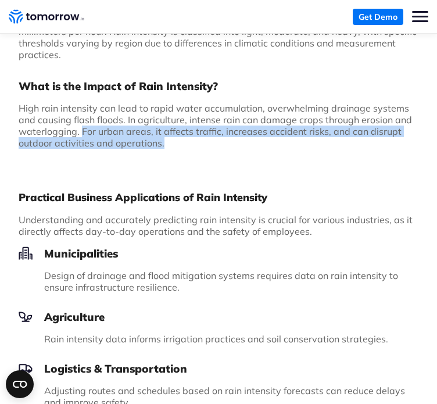
drag, startPoint x: 81, startPoint y: 117, endPoint x: 260, endPoint y: 126, distance: 179.1
click at [260, 126] on p "High rain intensity can lead to rapid water accumulation, overwhelming drainage…" at bounding box center [219, 125] width 400 height 46
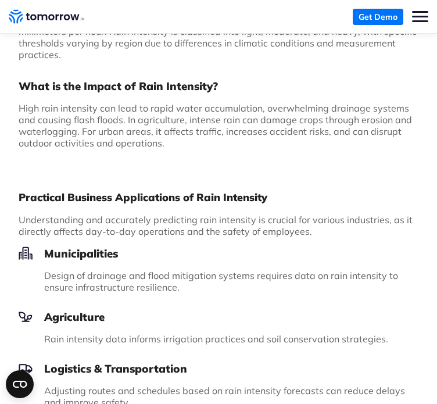
click at [116, 191] on h2 "Practical Business Applications of Rain Intensity" at bounding box center [219, 198] width 400 height 14
click at [107, 134] on span "High rain intensity can lead to rapid water accumulation, overwhelming drainage…" at bounding box center [215, 125] width 393 height 46
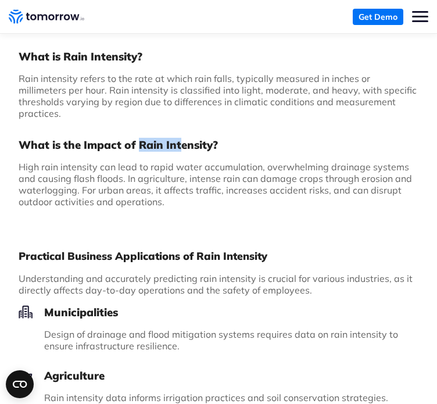
drag, startPoint x: 141, startPoint y: 134, endPoint x: 181, endPoint y: 134, distance: 40.1
click at [181, 138] on h3 "What is the Impact of Rain Intensity?" at bounding box center [219, 145] width 400 height 14
